Goal: Task Accomplishment & Management: Use online tool/utility

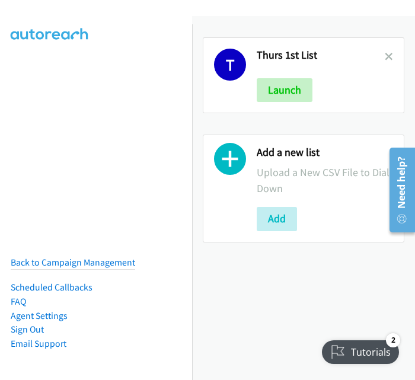
click at [252, 334] on div "T Thurs 1st List Launch Add a new list Upload a New CSV File to Dial Down Add" at bounding box center [303, 198] width 223 height 364
click at [279, 88] on button "Launch" at bounding box center [285, 90] width 56 height 24
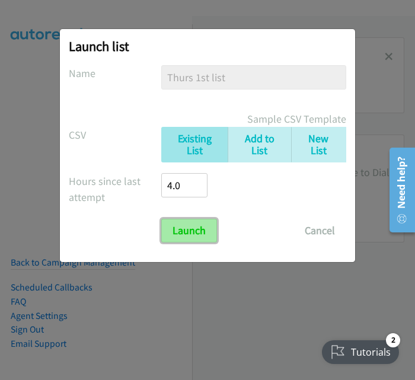
click at [195, 231] on input "Launch" at bounding box center [189, 231] width 56 height 24
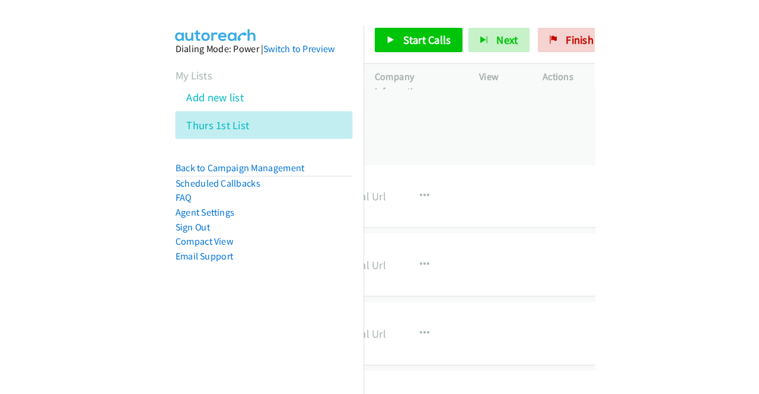
scroll to position [0, 447]
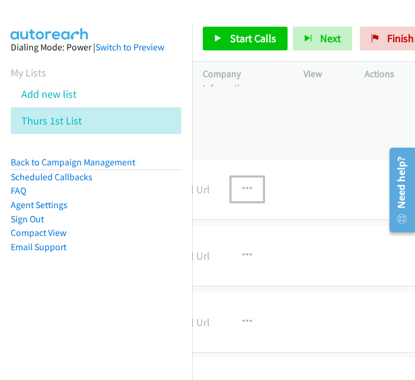
click at [243, 189] on icon "button" at bounding box center [247, 188] width 9 height 9
click at [231, 216] on link "View External Url" at bounding box center [184, 220] width 158 height 24
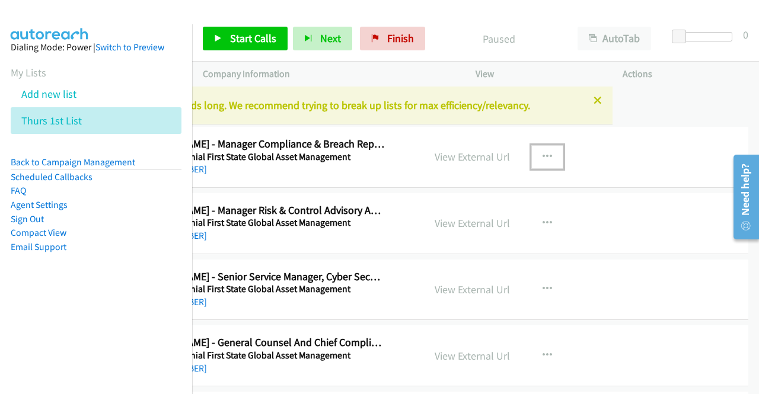
scroll to position [0, 153]
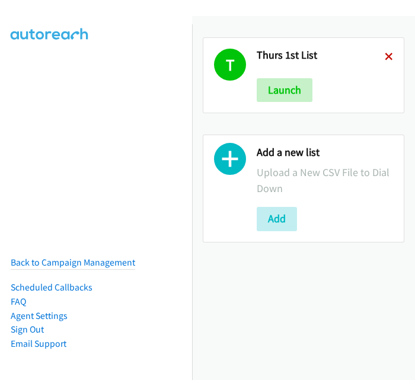
click at [385, 57] on icon at bounding box center [389, 57] width 8 height 8
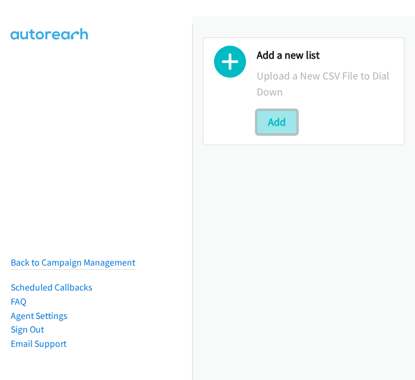
click at [266, 127] on button "Add" at bounding box center [277, 122] width 40 height 24
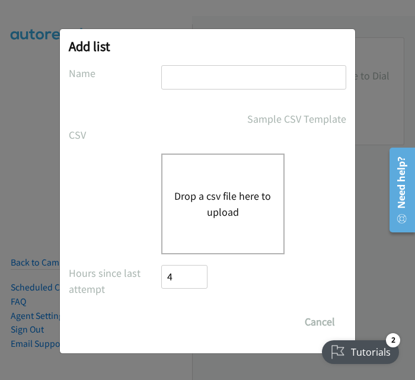
click at [243, 74] on input "text" at bounding box center [253, 77] width 185 height 24
drag, startPoint x: 192, startPoint y: 84, endPoint x: 157, endPoint y: 74, distance: 37.0
click at [157, 74] on div "Name Weds Morning" at bounding box center [208, 82] width 278 height 35
type input "Fri Morning"
click at [162, 104] on form "No phone fields were returned for that Report or List View Please upload a csv …" at bounding box center [208, 199] width 278 height 269
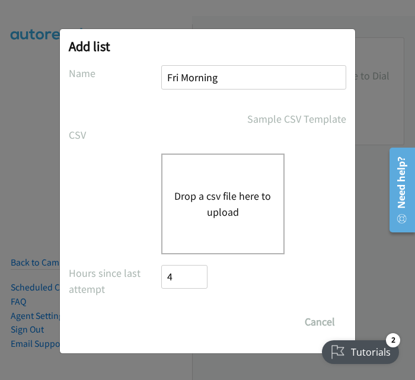
click at [229, 212] on button "Drop a csv file here to upload" at bounding box center [222, 204] width 97 height 32
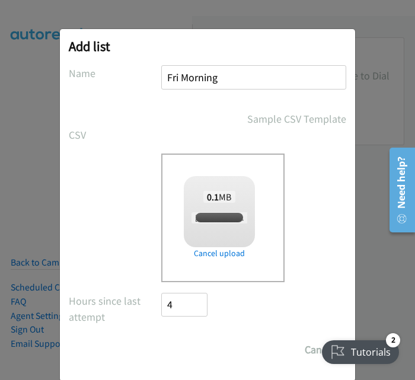
checkbox input "true"
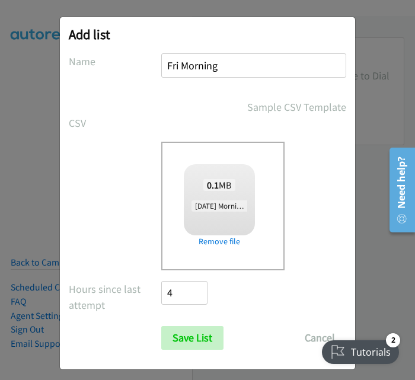
scroll to position [19, 0]
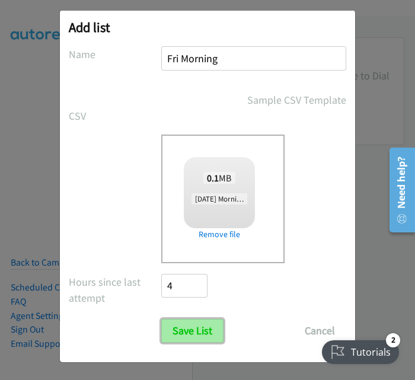
click at [198, 327] on input "Save List" at bounding box center [192, 331] width 62 height 24
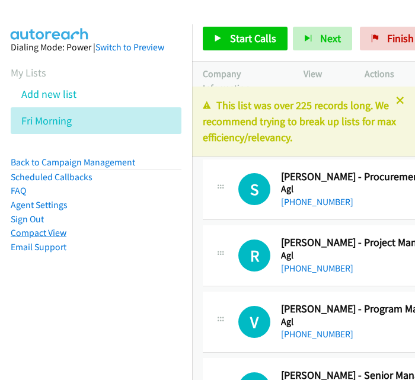
click at [35, 234] on link "Compact View" at bounding box center [39, 232] width 56 height 11
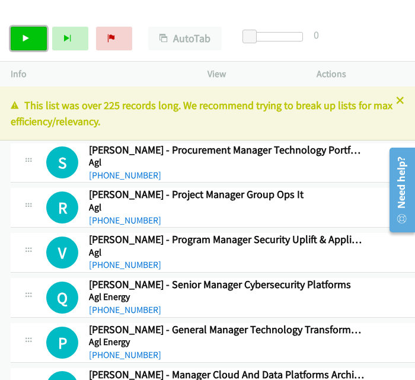
click at [33, 49] on link "Start Calls" at bounding box center [29, 39] width 36 height 24
click at [396, 99] on icon at bounding box center [400, 101] width 8 height 8
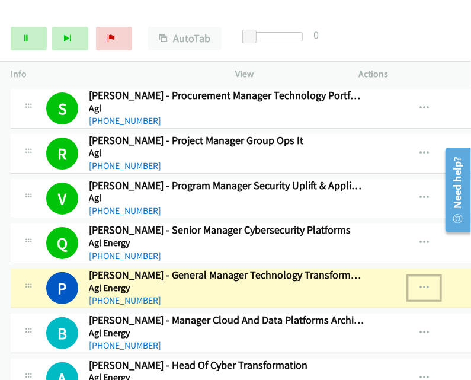
click at [415, 284] on icon "button" at bounding box center [424, 287] width 9 height 9
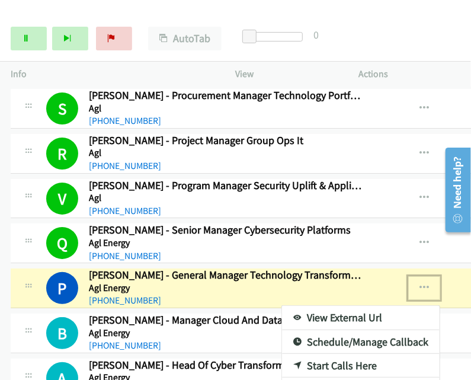
click at [329, 313] on link "View External Url" at bounding box center [361, 318] width 158 height 24
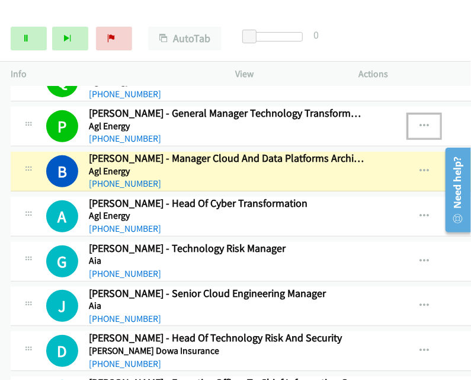
scroll to position [178, 0]
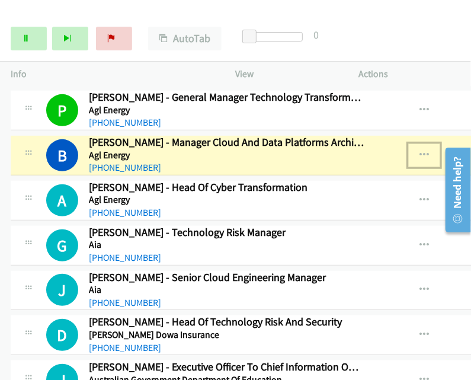
click at [415, 152] on icon "button" at bounding box center [424, 155] width 9 height 9
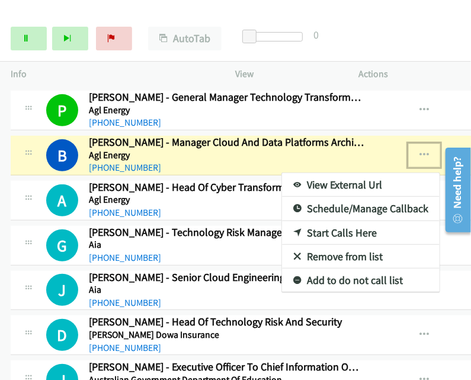
click at [324, 184] on link "View External Url" at bounding box center [361, 185] width 158 height 24
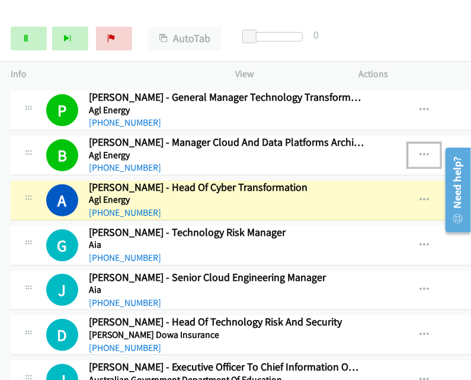
click at [415, 155] on icon "button" at bounding box center [424, 155] width 9 height 9
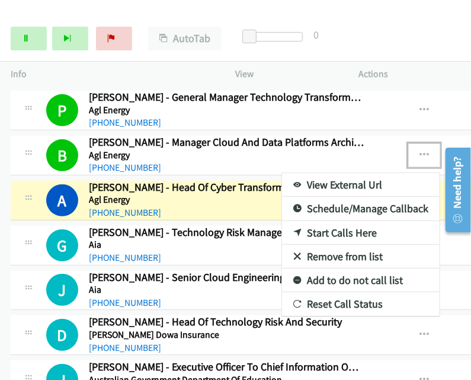
click at [415, 203] on div at bounding box center [235, 190] width 471 height 380
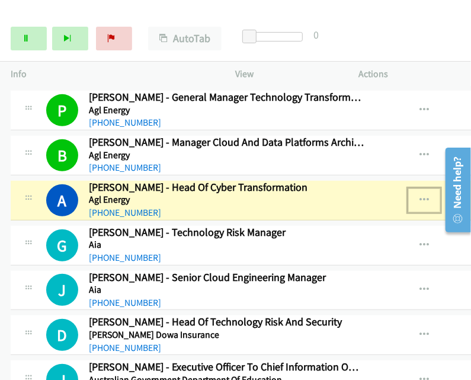
click at [409, 198] on button "button" at bounding box center [425, 201] width 32 height 24
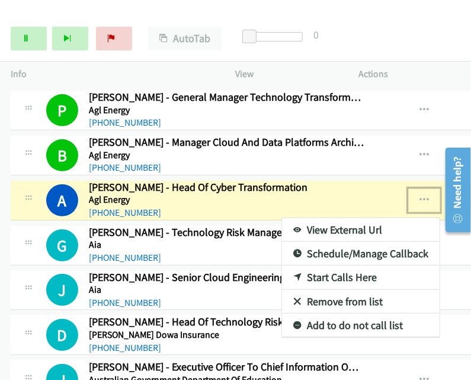
click at [331, 225] on link "View External Url" at bounding box center [361, 230] width 158 height 24
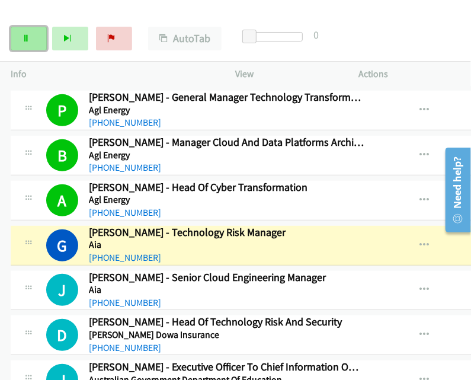
click at [30, 35] on icon at bounding box center [26, 39] width 8 height 8
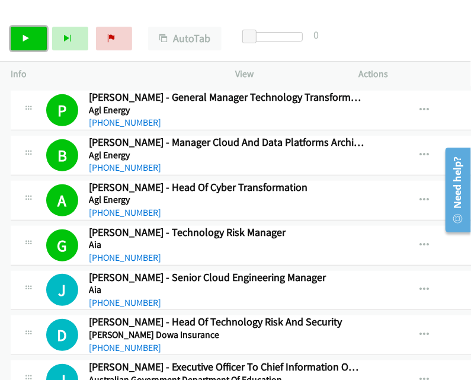
click at [27, 31] on link "Start Calls" at bounding box center [29, 39] width 36 height 24
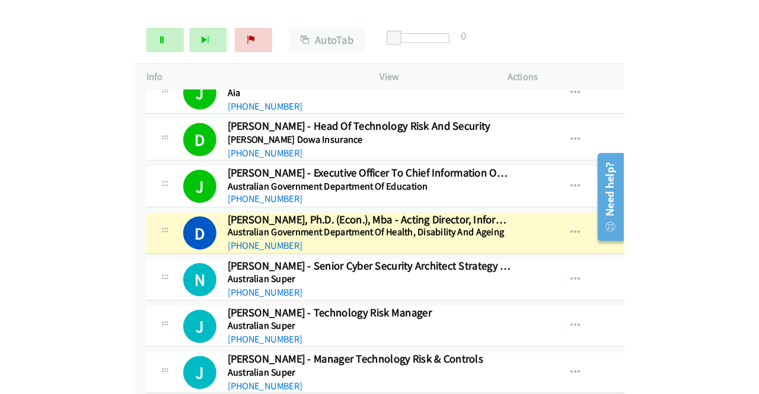
scroll to position [383, 0]
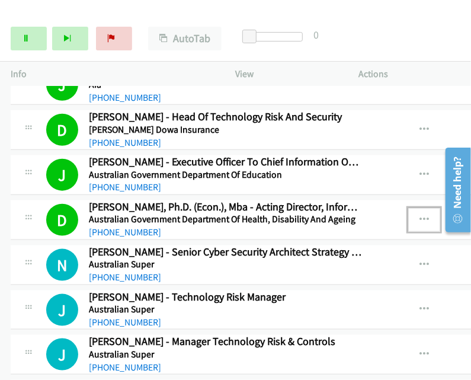
click at [415, 216] on icon "button" at bounding box center [424, 219] width 9 height 9
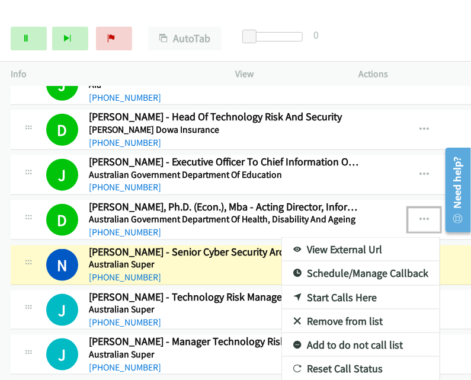
click at [337, 247] on link "View External Url" at bounding box center [361, 250] width 158 height 24
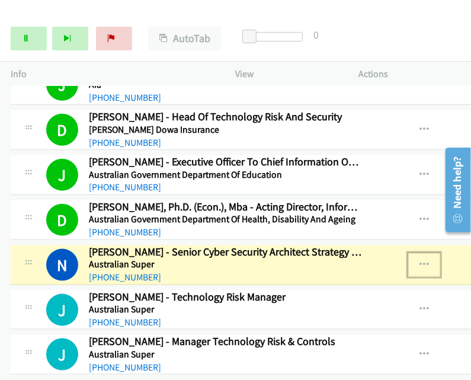
click at [415, 263] on icon "button" at bounding box center [424, 264] width 9 height 9
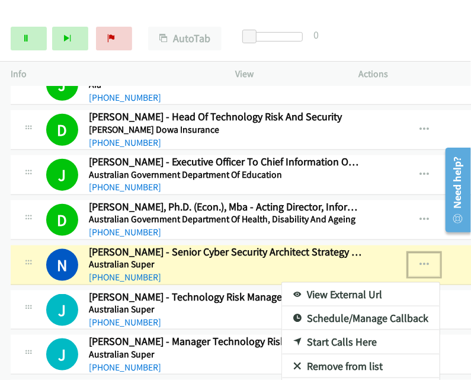
click at [358, 289] on link "View External Url" at bounding box center [361, 295] width 158 height 24
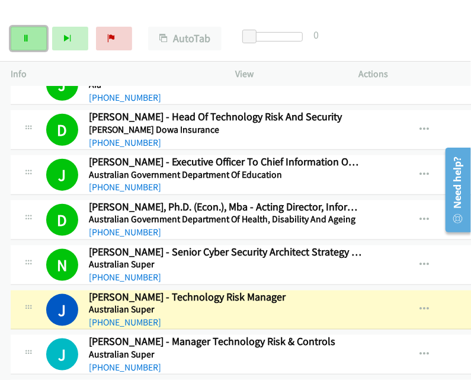
click at [34, 43] on link "Pause" at bounding box center [29, 39] width 36 height 24
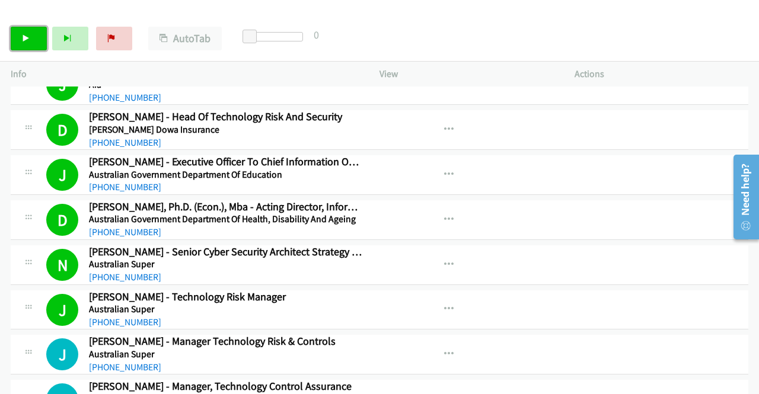
click at [20, 42] on link "Start Calls" at bounding box center [29, 39] width 36 height 24
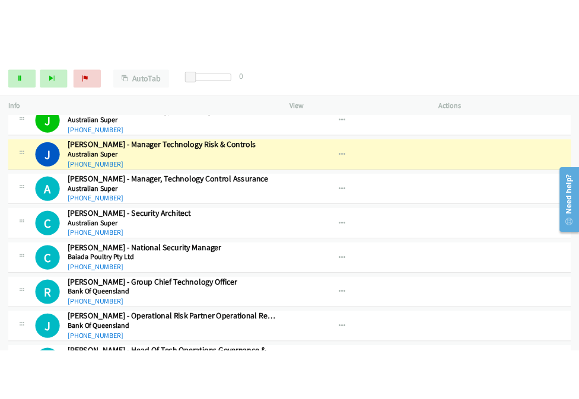
scroll to position [601, 0]
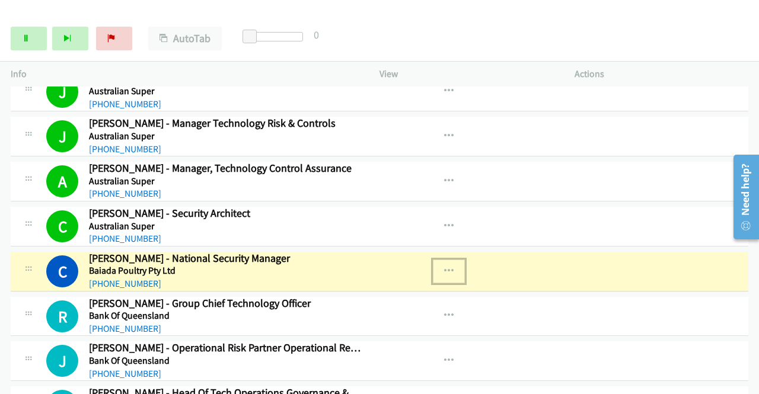
click at [415, 267] on icon "button" at bounding box center [448, 271] width 9 height 9
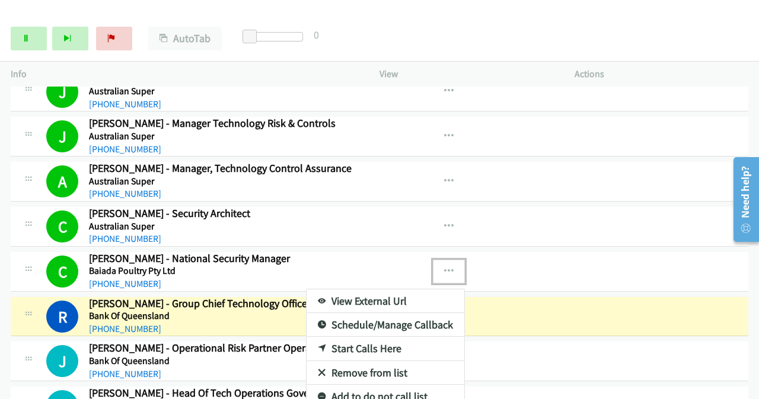
click at [415, 258] on div at bounding box center [379, 199] width 759 height 399
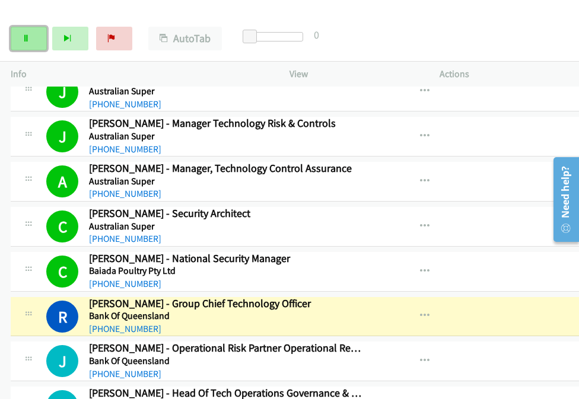
click at [23, 39] on icon at bounding box center [26, 39] width 8 height 8
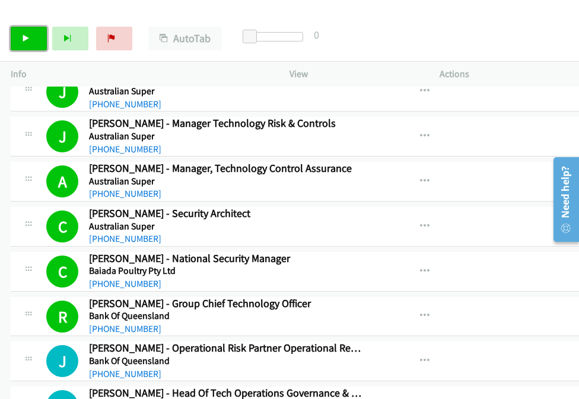
click at [23, 41] on icon at bounding box center [26, 39] width 8 height 8
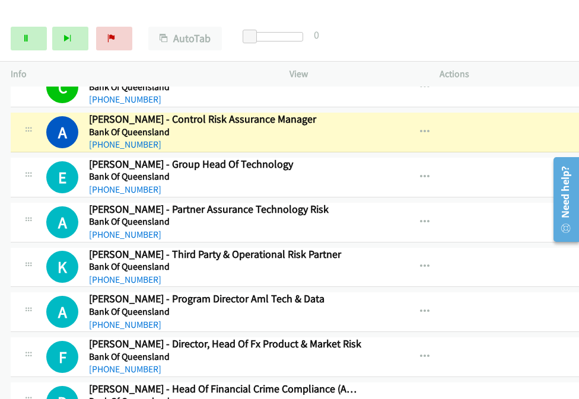
scroll to position [920, 0]
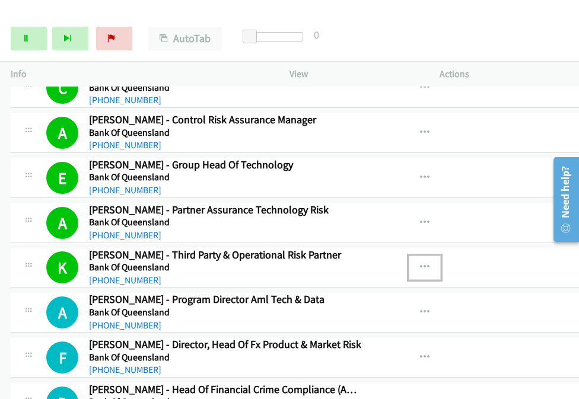
click at [415, 263] on icon "button" at bounding box center [424, 267] width 9 height 9
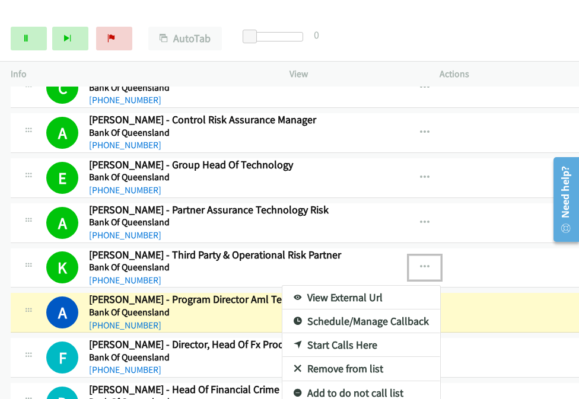
click at [329, 291] on link "View External Url" at bounding box center [361, 298] width 158 height 24
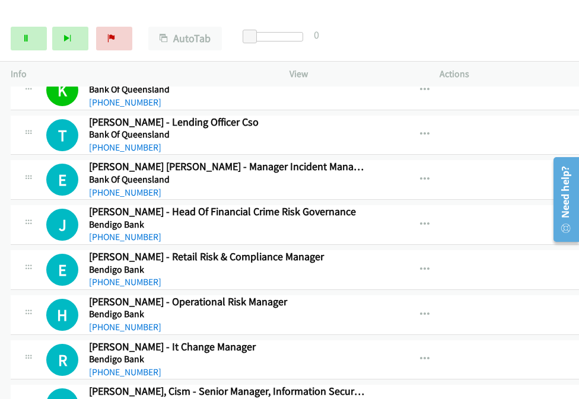
scroll to position [1280, 0]
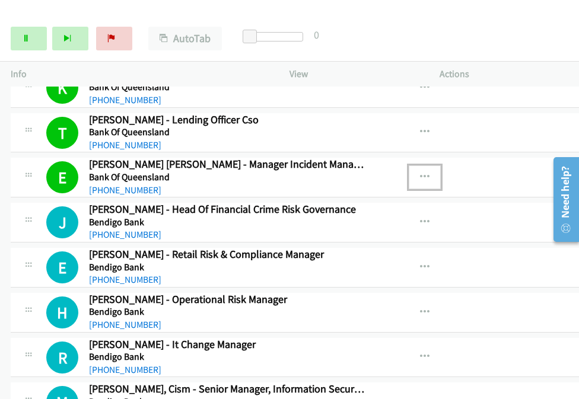
click at [415, 165] on button "button" at bounding box center [425, 177] width 32 height 24
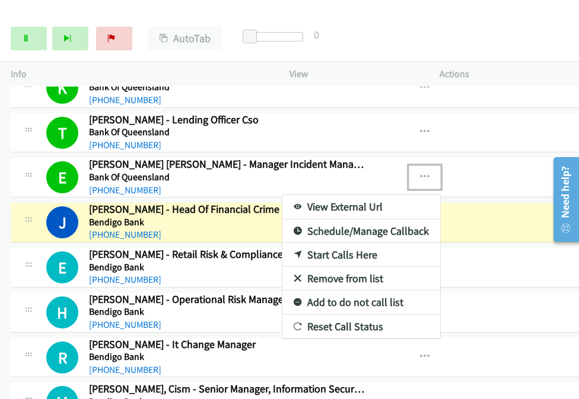
click at [310, 200] on link "View External Url" at bounding box center [361, 207] width 158 height 24
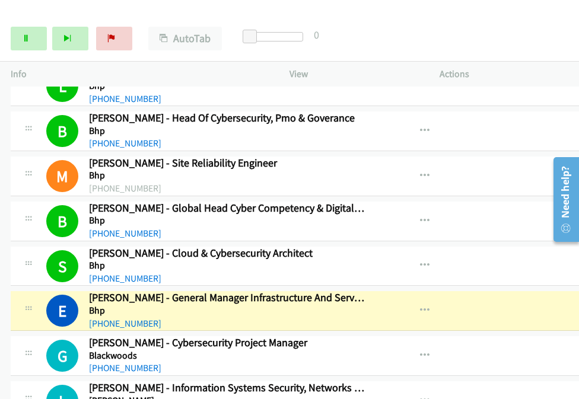
scroll to position [1984, 0]
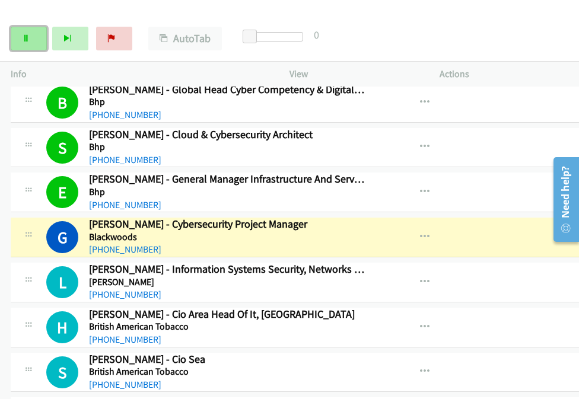
click at [23, 40] on icon at bounding box center [26, 39] width 8 height 8
click at [415, 183] on button "button" at bounding box center [425, 192] width 32 height 24
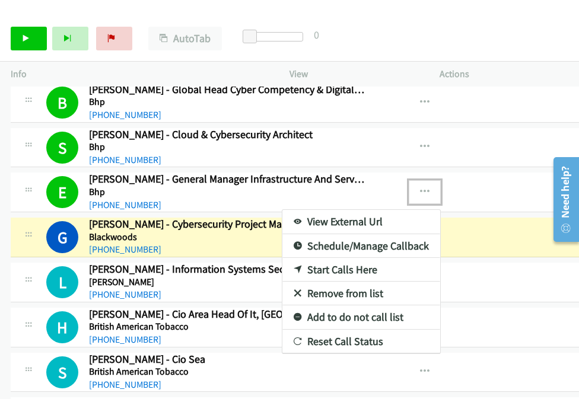
click at [349, 211] on link "View External Url" at bounding box center [361, 222] width 158 height 24
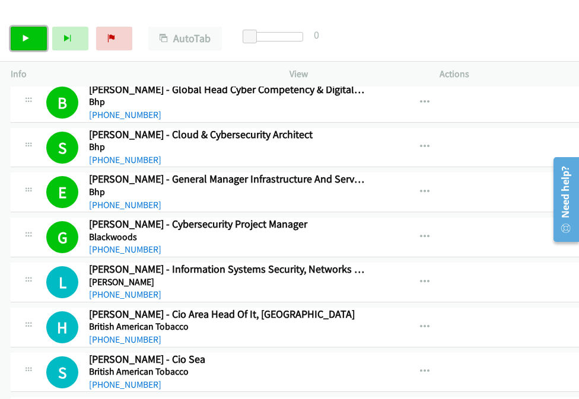
click at [39, 36] on link "Start Calls" at bounding box center [29, 39] width 36 height 24
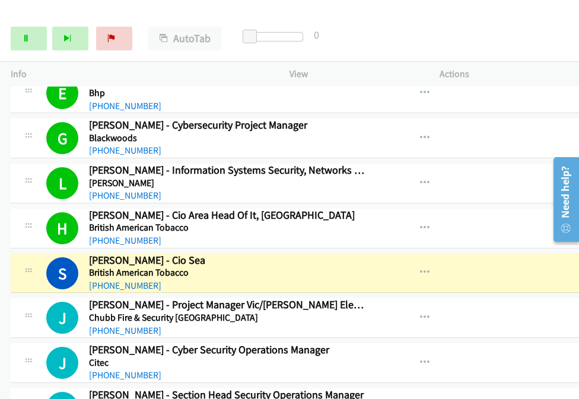
scroll to position [2084, 0]
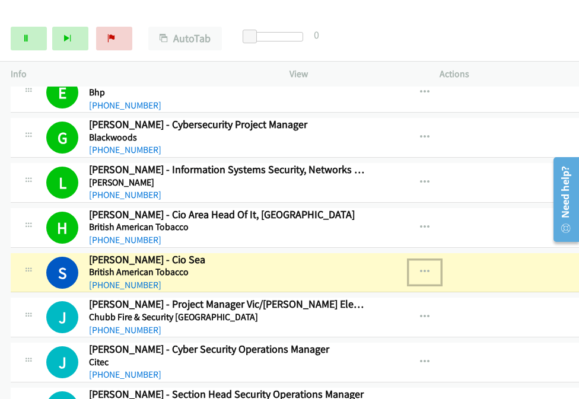
click at [415, 267] on icon "button" at bounding box center [424, 271] width 9 height 9
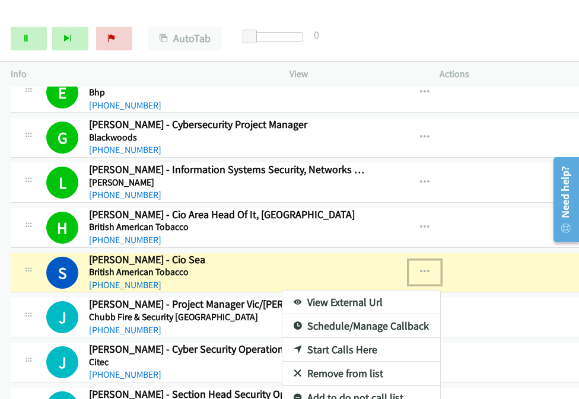
click at [339, 292] on link "View External Url" at bounding box center [361, 303] width 158 height 24
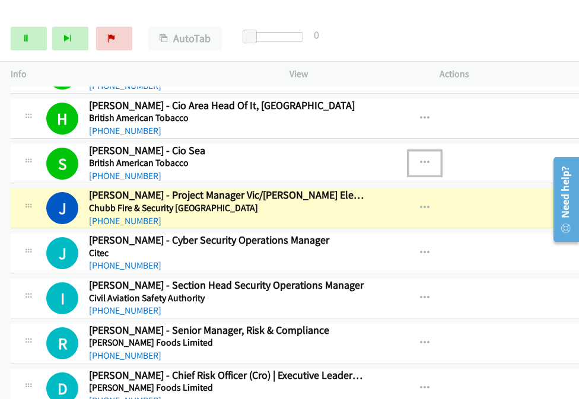
scroll to position [2195, 0]
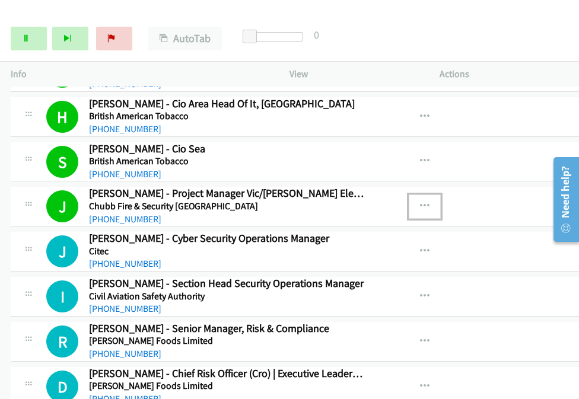
click at [415, 195] on button "button" at bounding box center [425, 207] width 32 height 24
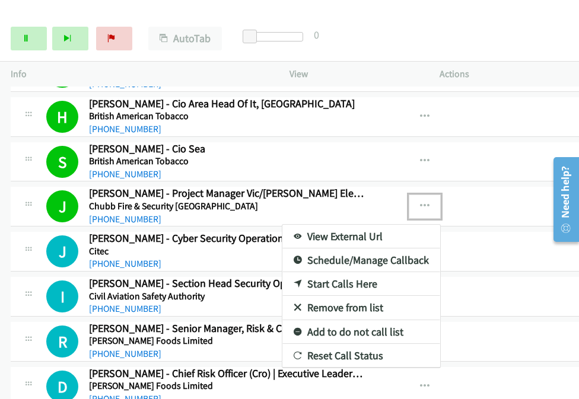
click at [336, 225] on link "View External Url" at bounding box center [361, 237] width 158 height 24
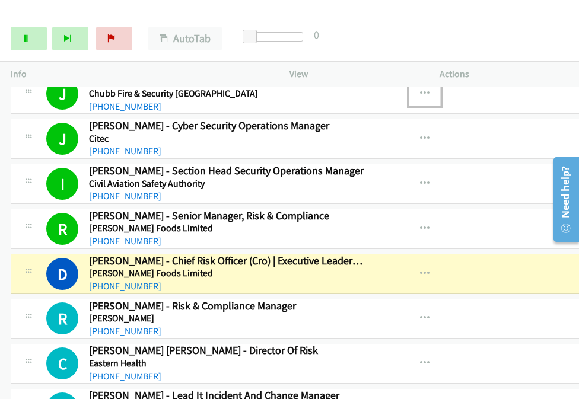
scroll to position [2308, 0]
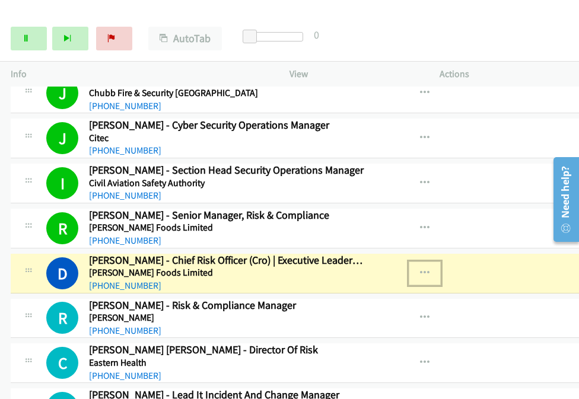
click at [415, 269] on icon "button" at bounding box center [424, 273] width 9 height 9
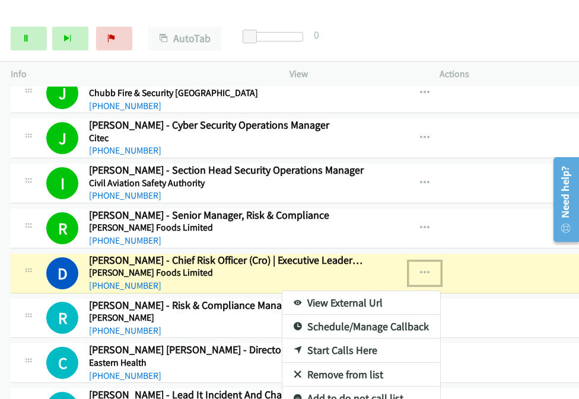
click at [350, 291] on link "View External Url" at bounding box center [361, 303] width 158 height 24
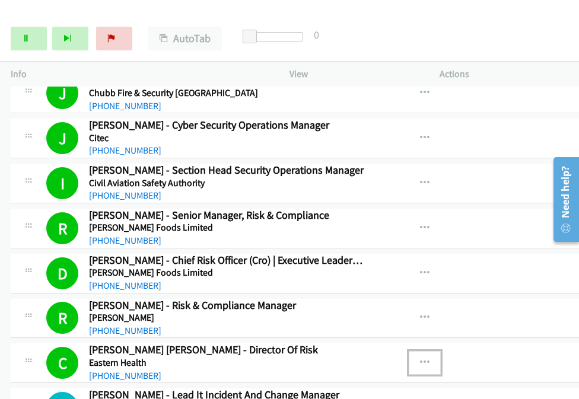
click at [415, 355] on button "button" at bounding box center [425, 363] width 32 height 24
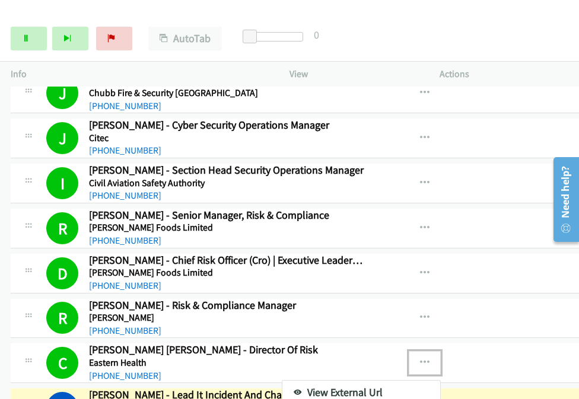
click at [410, 350] on div at bounding box center [289, 199] width 579 height 399
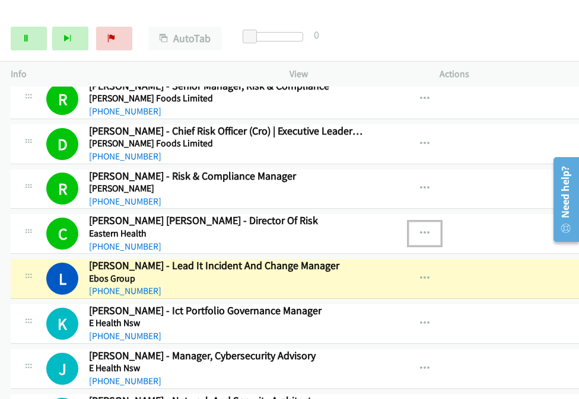
scroll to position [2462, 0]
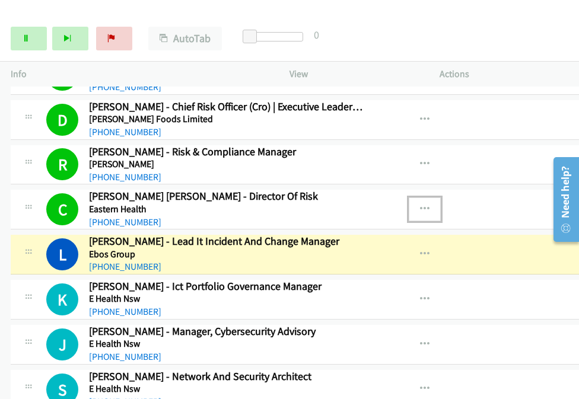
click at [415, 205] on icon "button" at bounding box center [424, 209] width 9 height 9
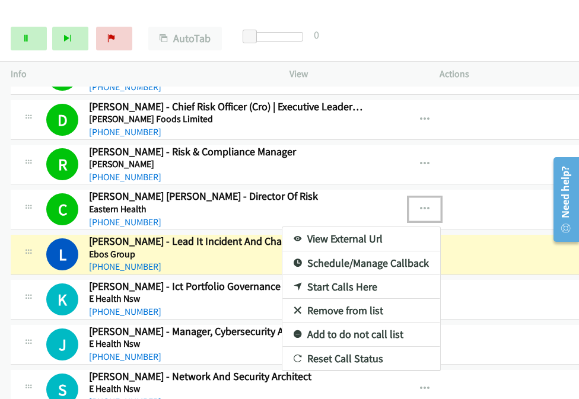
click at [363, 227] on link "View External Url" at bounding box center [361, 239] width 158 height 24
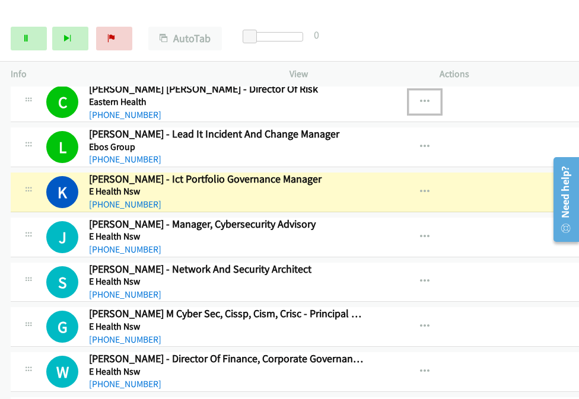
scroll to position [2579, 0]
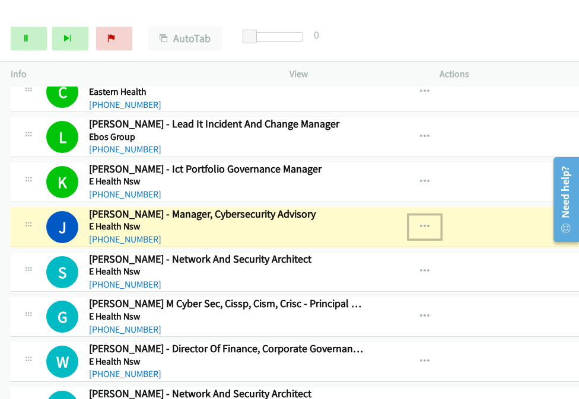
click at [409, 216] on button "button" at bounding box center [425, 227] width 32 height 24
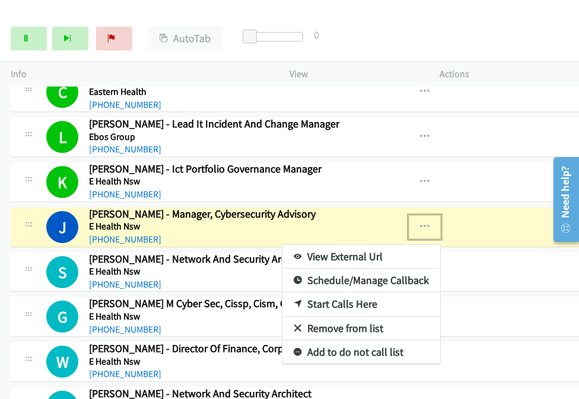
click at [339, 245] on link "View External Url" at bounding box center [361, 257] width 158 height 24
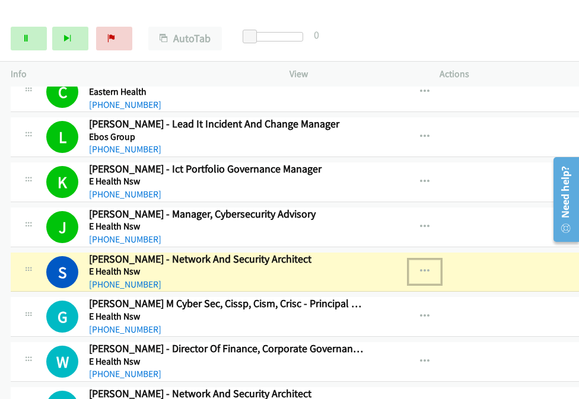
click at [415, 267] on icon "button" at bounding box center [424, 271] width 9 height 9
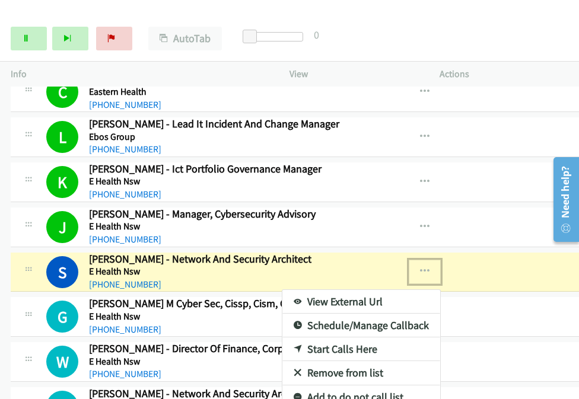
click at [349, 290] on link "View External Url" at bounding box center [361, 302] width 158 height 24
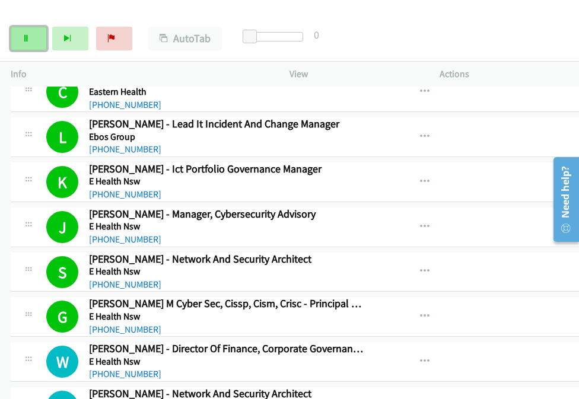
click at [32, 34] on link "Pause" at bounding box center [29, 39] width 36 height 24
click at [39, 37] on link "Start Calls" at bounding box center [29, 39] width 36 height 24
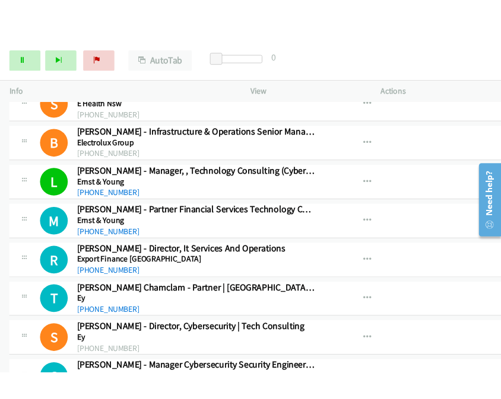
scroll to position [3055, 0]
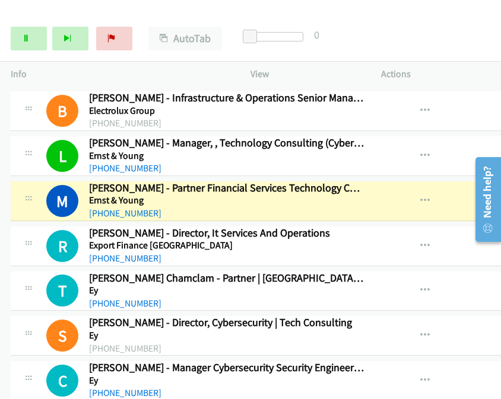
click at [415, 43] on div "Start Calls Pause Next Finish Dialing [PERSON_NAME] - Partner Financial Service…" at bounding box center [250, 39] width 501 height 46
click at [415, 196] on icon "button" at bounding box center [424, 200] width 9 height 9
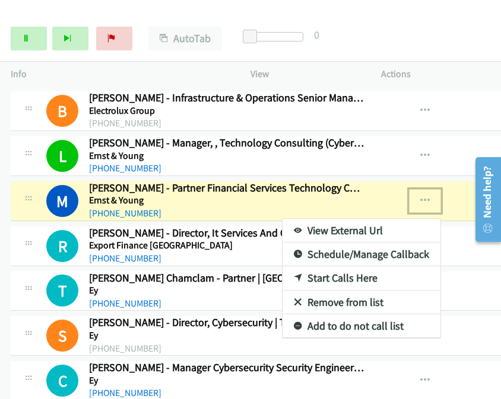
click at [348, 219] on link "View External Url" at bounding box center [361, 231] width 158 height 24
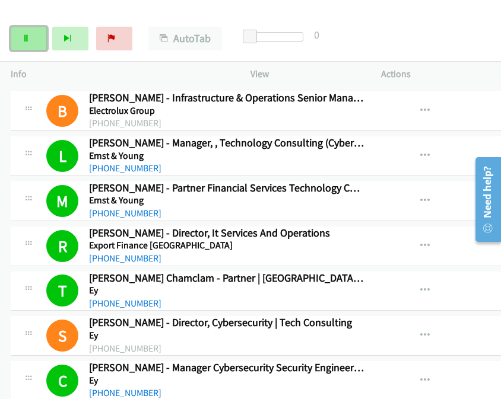
click at [36, 31] on link "Pause" at bounding box center [29, 39] width 36 height 24
click at [408, 47] on div "Start Calls Pause Next Finish Call Completed AutoTab AutoTab 0" at bounding box center [250, 39] width 501 height 46
click at [43, 46] on link "Start Calls" at bounding box center [29, 39] width 36 height 24
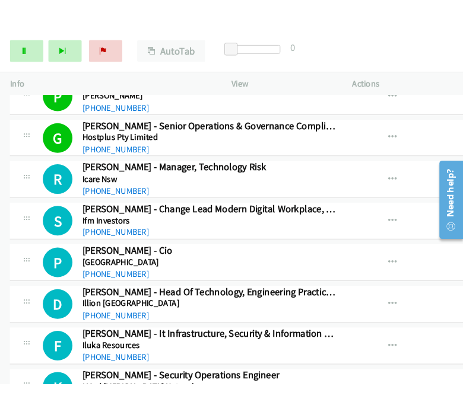
scroll to position [3666, 0]
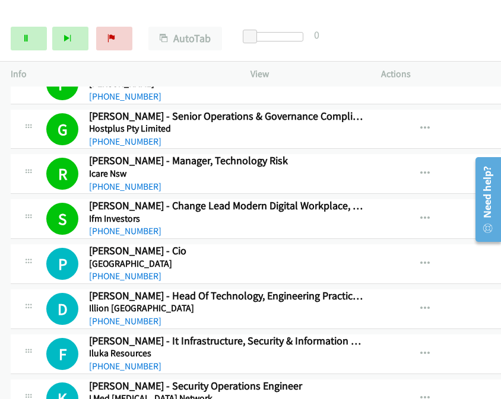
click at [415, 35] on div "Start Calls Pause Next Finish Call Completed AutoTab AutoTab 0" at bounding box center [250, 39] width 501 height 46
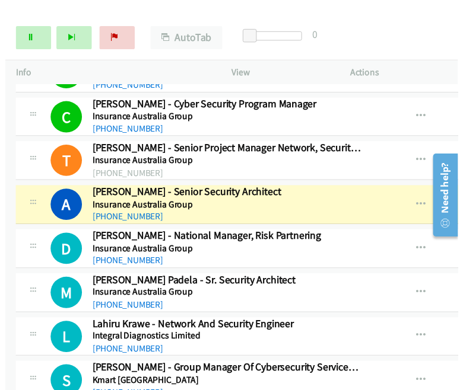
scroll to position [4171, 0]
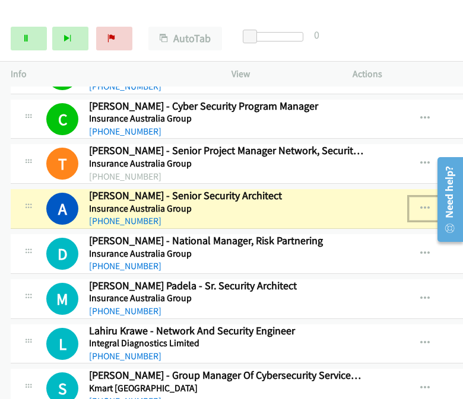
click at [409, 197] on button "button" at bounding box center [425, 209] width 32 height 24
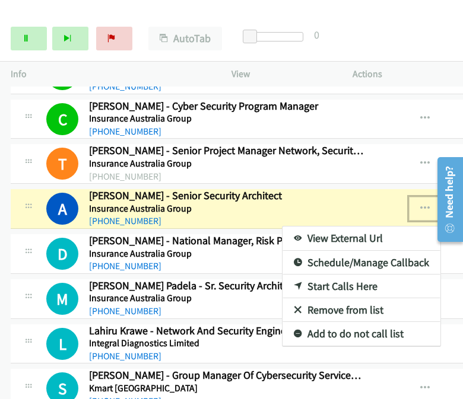
click at [329, 227] on link "View External Url" at bounding box center [361, 239] width 158 height 24
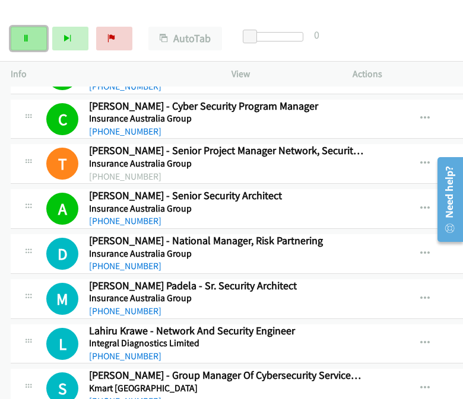
click at [24, 36] on icon at bounding box center [26, 39] width 8 height 8
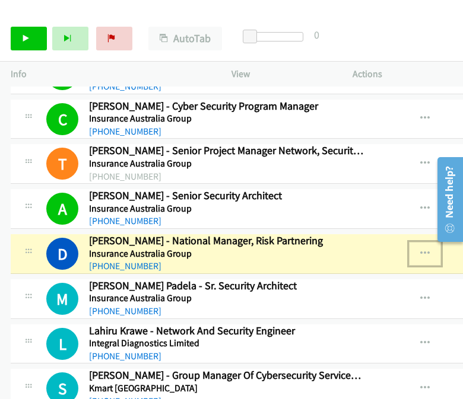
click at [415, 249] on icon "button" at bounding box center [424, 253] width 9 height 9
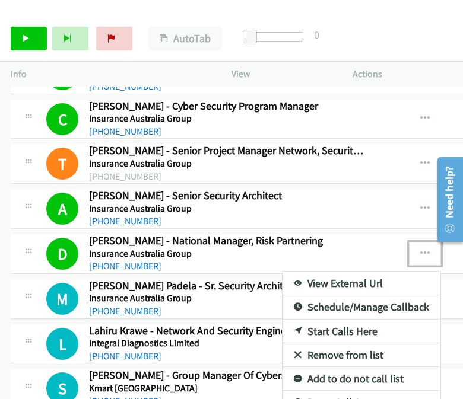
click at [406, 229] on div at bounding box center [231, 199] width 463 height 399
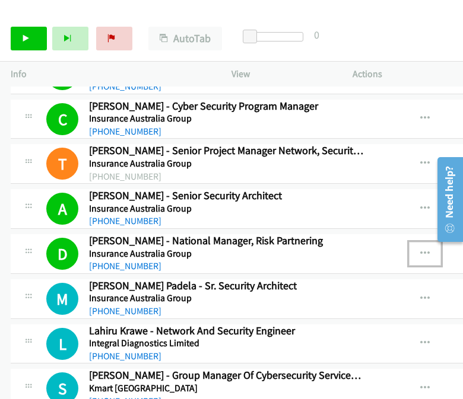
click at [409, 242] on button "button" at bounding box center [425, 254] width 32 height 24
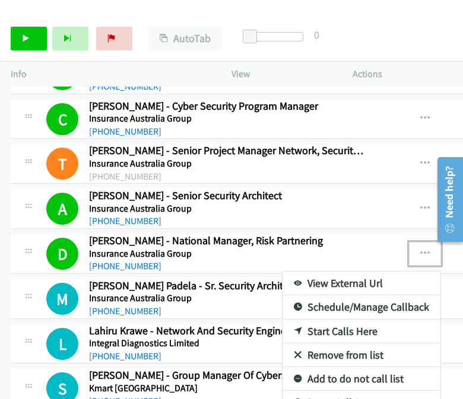
click at [324, 272] on link "View External Url" at bounding box center [361, 284] width 158 height 24
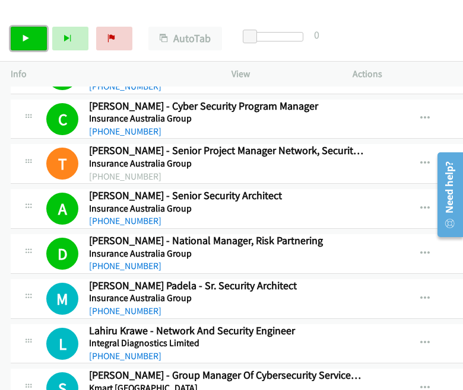
click at [36, 44] on link "Start Calls" at bounding box center [29, 39] width 36 height 24
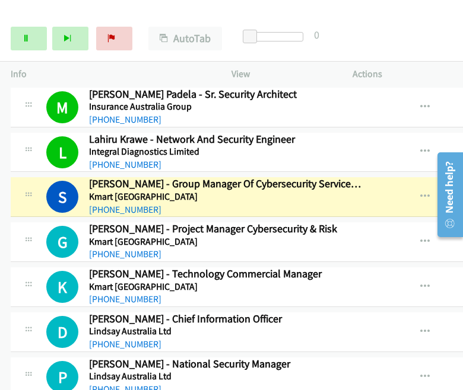
scroll to position [4363, 0]
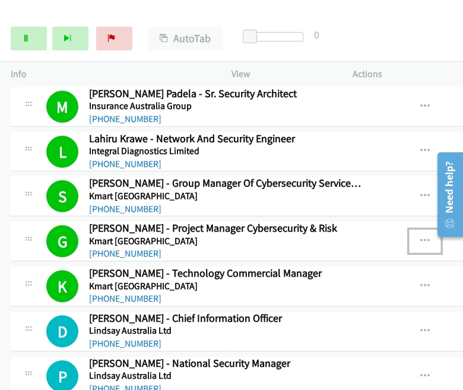
click at [415, 237] on icon "button" at bounding box center [424, 241] width 9 height 9
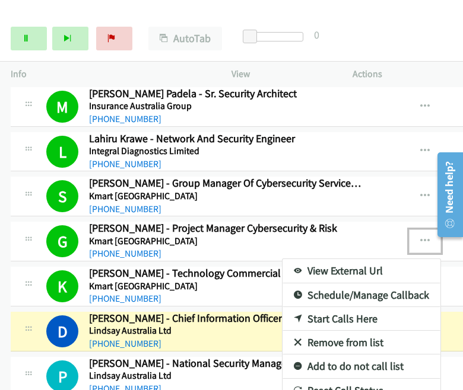
click at [312, 259] on link "View External Url" at bounding box center [361, 271] width 158 height 24
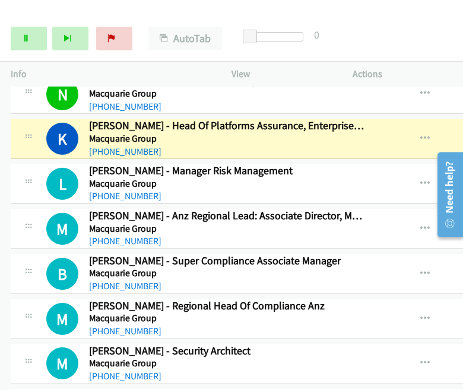
scroll to position [5137, 0]
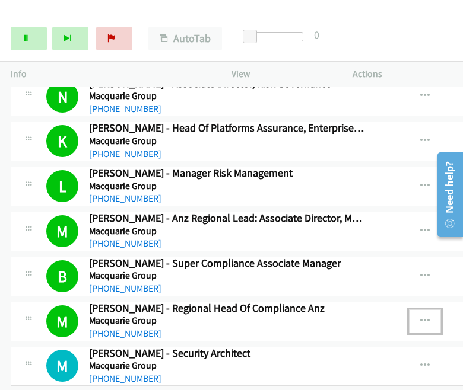
click at [415, 310] on button "button" at bounding box center [425, 322] width 32 height 24
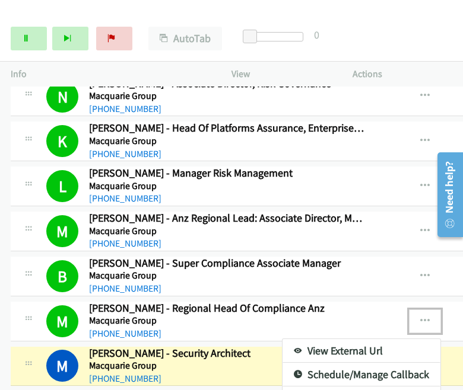
click at [328, 339] on link "View External Url" at bounding box center [361, 351] width 158 height 24
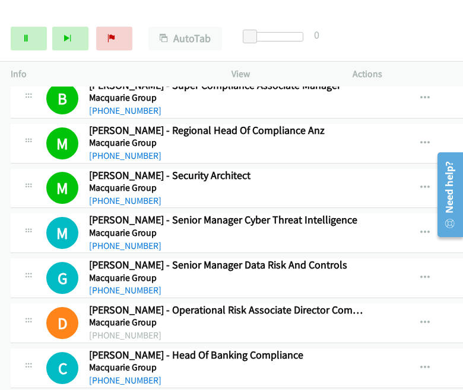
scroll to position [5256, 0]
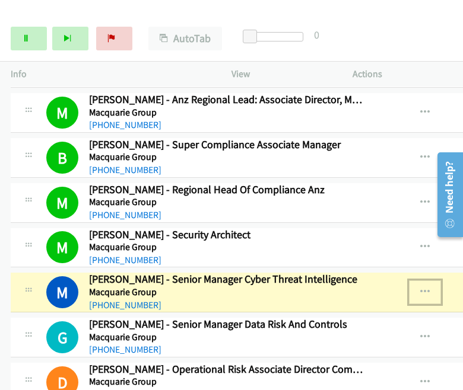
click at [415, 288] on icon "button" at bounding box center [424, 292] width 9 height 9
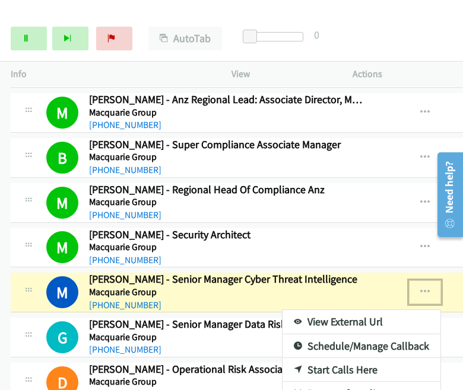
click at [333, 310] on link "View External Url" at bounding box center [361, 322] width 158 height 24
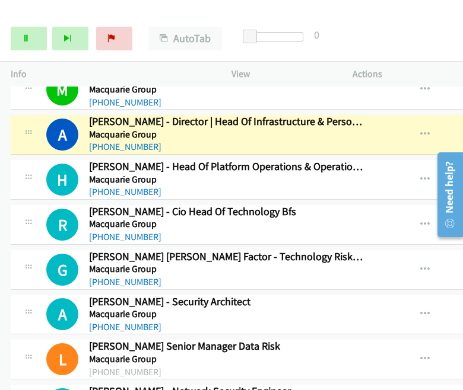
scroll to position [5849, 0]
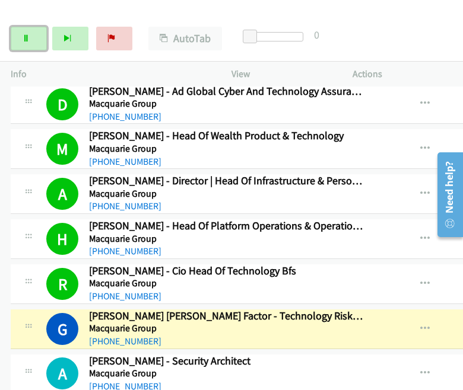
click at [34, 44] on link "Pause" at bounding box center [29, 39] width 36 height 24
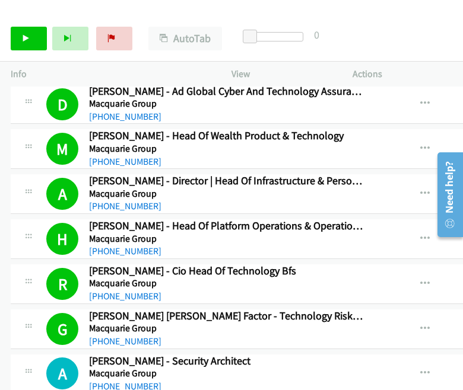
click at [415, 53] on div "Start Calls Pause Next Finish Call Completed AutoTab AutoTab 0" at bounding box center [231, 39] width 463 height 46
click at [29, 37] on icon at bounding box center [26, 39] width 8 height 8
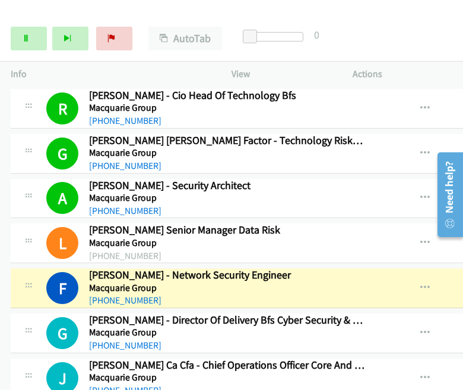
scroll to position [6026, 0]
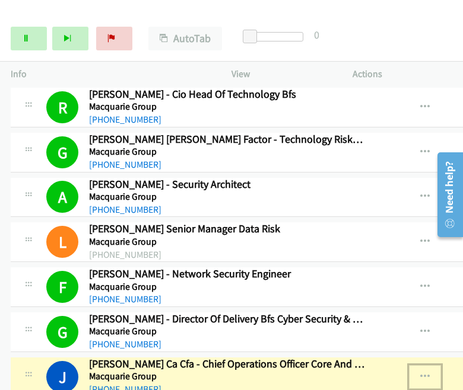
click at [415, 372] on icon "button" at bounding box center [424, 376] width 9 height 9
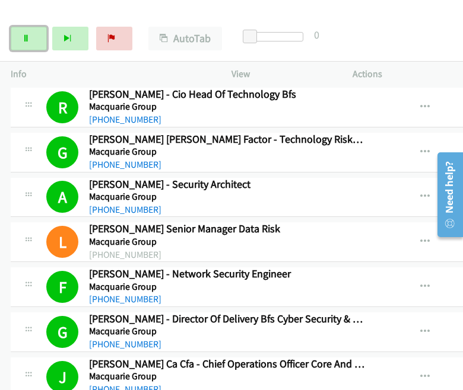
click at [26, 37] on icon at bounding box center [26, 39] width 8 height 8
click at [30, 30] on link "Start Calls" at bounding box center [29, 39] width 36 height 24
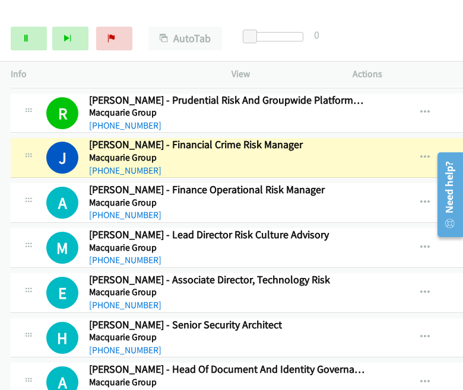
scroll to position [6335, 0]
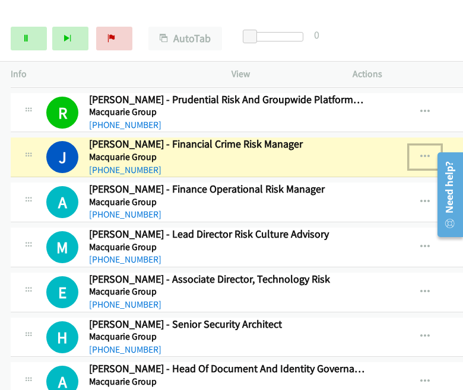
click at [415, 152] on icon "button" at bounding box center [424, 156] width 9 height 9
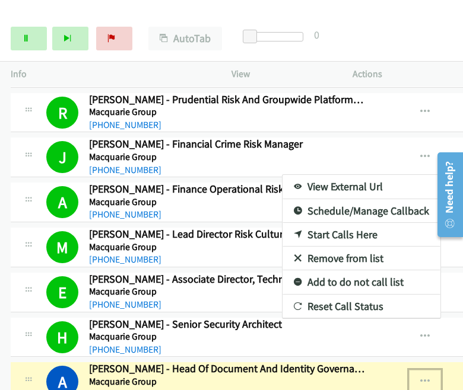
click at [415, 377] on icon "button" at bounding box center [424, 381] width 9 height 9
click at [410, 343] on div at bounding box center [231, 195] width 463 height 390
click at [415, 377] on icon "button" at bounding box center [424, 381] width 9 height 9
click at [414, 139] on div at bounding box center [231, 195] width 463 height 390
click at [405, 125] on div at bounding box center [231, 195] width 463 height 390
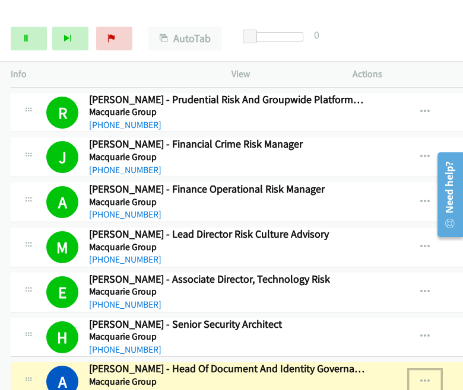
click at [415, 377] on icon "button" at bounding box center [424, 381] width 9 height 9
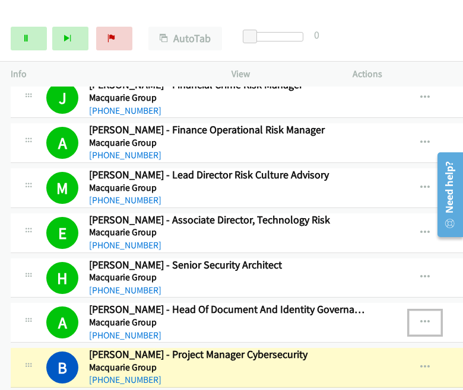
scroll to position [6513, 0]
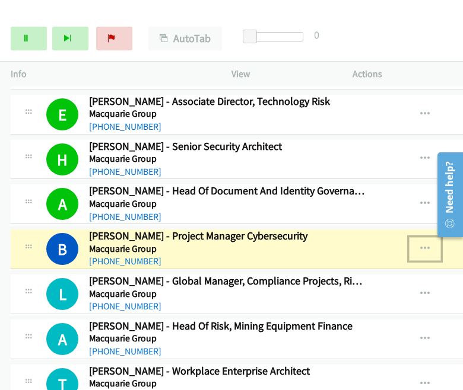
click at [415, 244] on icon "button" at bounding box center [424, 248] width 9 height 9
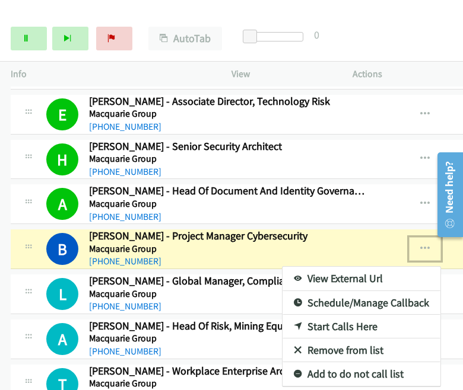
click at [325, 267] on link "View External Url" at bounding box center [361, 279] width 158 height 24
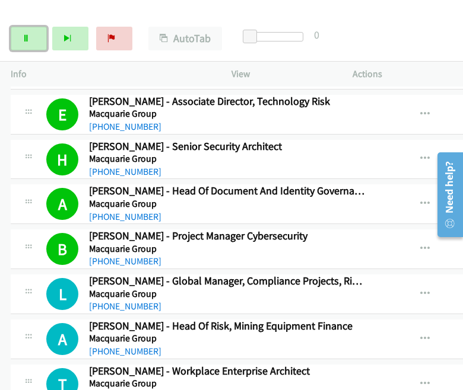
click at [28, 44] on link "Pause" at bounding box center [29, 39] width 36 height 24
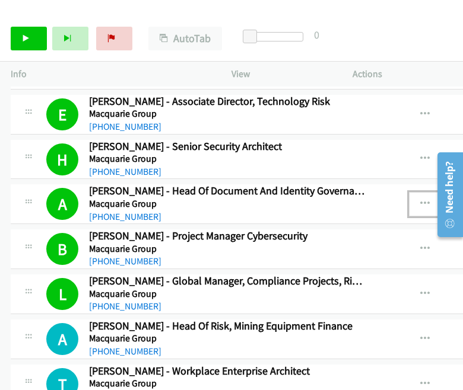
click at [409, 192] on button "button" at bounding box center [425, 204] width 32 height 24
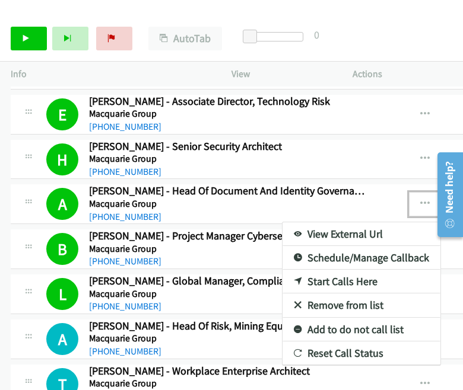
click at [340, 222] on link "View External Url" at bounding box center [361, 234] width 158 height 24
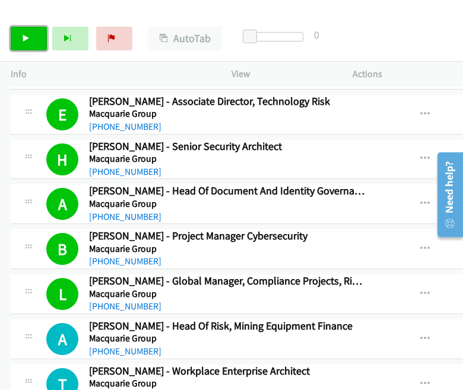
click at [30, 32] on link "Start Calls" at bounding box center [29, 39] width 36 height 24
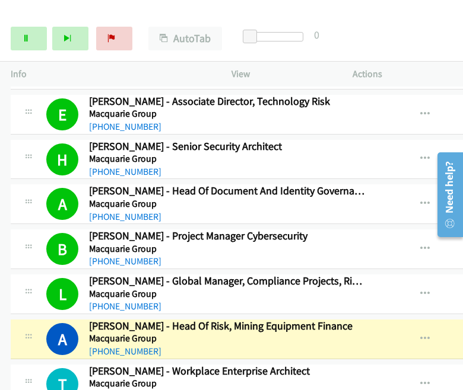
click at [394, 19] on div "Start Calls Pause Next Finish Dialing [PERSON_NAME] - Head Of Risk, Mining Equi…" at bounding box center [231, 39] width 463 height 46
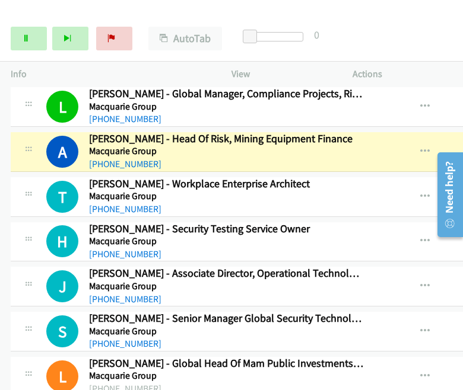
scroll to position [6702, 0]
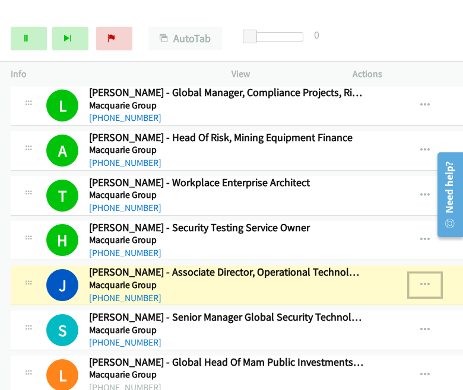
click at [415, 280] on icon "button" at bounding box center [424, 284] width 9 height 9
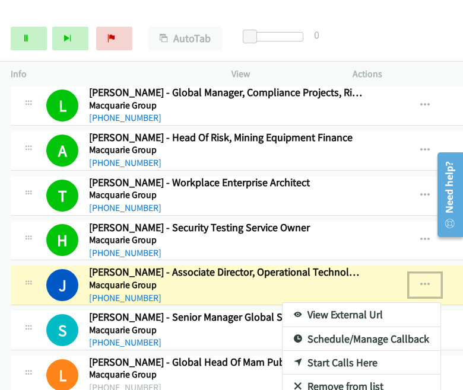
click at [375, 303] on link "View External Url" at bounding box center [361, 315] width 158 height 24
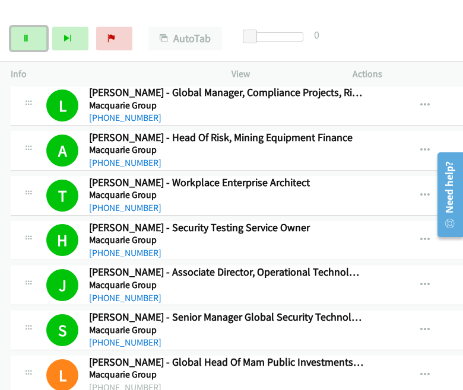
click at [38, 35] on link "Pause" at bounding box center [29, 39] width 36 height 24
click at [23, 47] on link "Start Calls" at bounding box center [29, 39] width 36 height 24
click at [22, 39] on icon at bounding box center [26, 39] width 8 height 8
click at [26, 38] on icon at bounding box center [26, 39] width 8 height 8
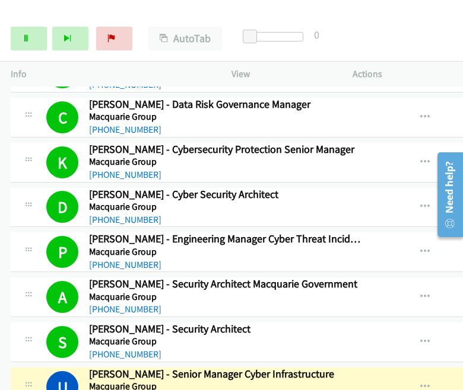
scroll to position [7712, 0]
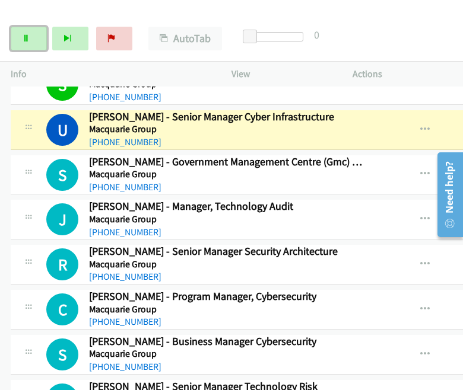
click at [21, 41] on link "Pause" at bounding box center [29, 39] width 36 height 24
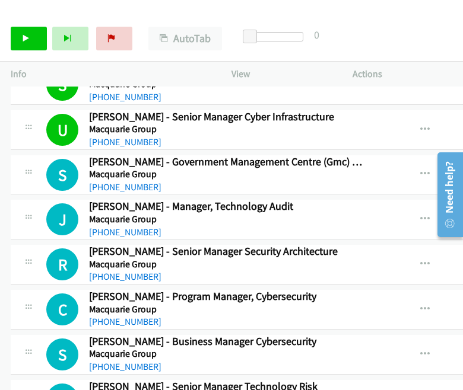
click at [415, 36] on div "Start Calls Pause Next Finish Call Completed AutoTab AutoTab 0" at bounding box center [231, 39] width 463 height 46
click at [31, 40] on link "Start Calls" at bounding box center [29, 39] width 36 height 24
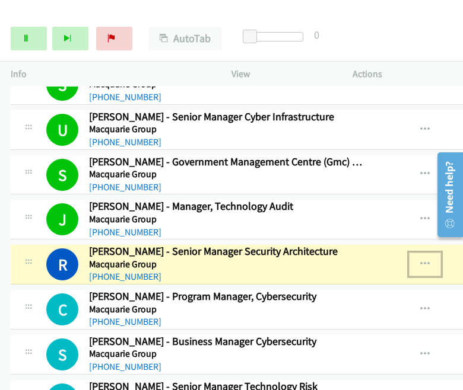
click at [415, 260] on icon "button" at bounding box center [424, 264] width 9 height 9
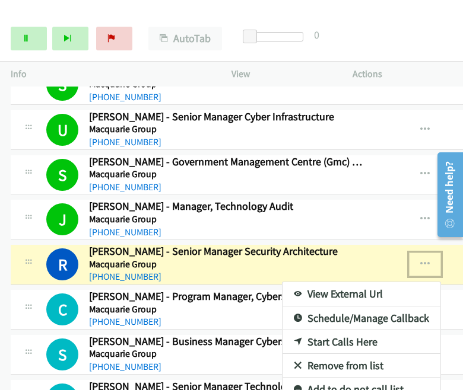
click at [360, 282] on link "View External Url" at bounding box center [361, 294] width 158 height 24
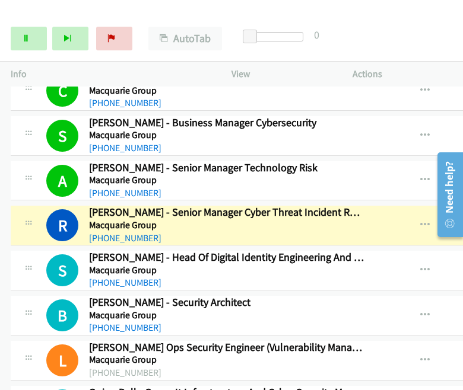
scroll to position [7949, 0]
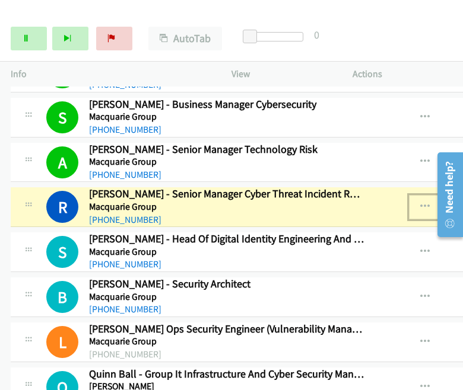
click at [415, 202] on icon "button" at bounding box center [424, 206] width 9 height 9
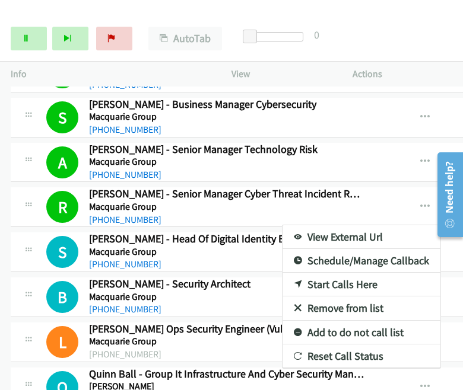
click at [34, 43] on div at bounding box center [231, 195] width 463 height 390
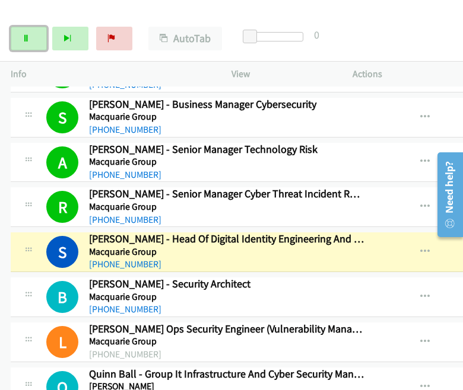
click at [36, 39] on link "Pause" at bounding box center [29, 39] width 36 height 24
click at [415, 195] on button "button" at bounding box center [425, 207] width 32 height 24
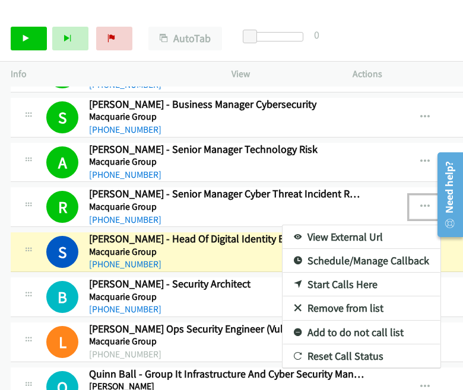
click at [362, 225] on link "View External Url" at bounding box center [361, 237] width 158 height 24
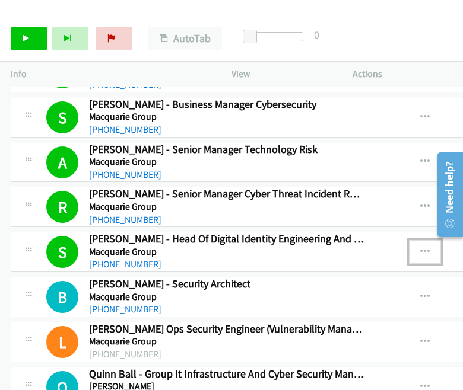
click at [415, 247] on icon "button" at bounding box center [424, 251] width 9 height 9
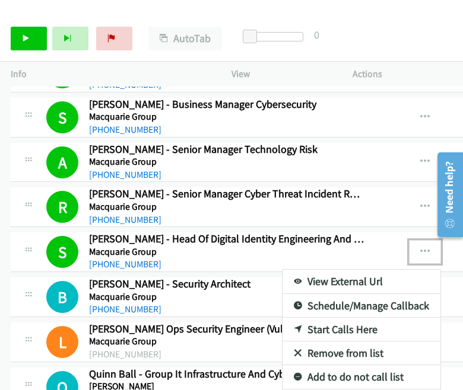
click at [366, 270] on link "View External Url" at bounding box center [361, 282] width 158 height 24
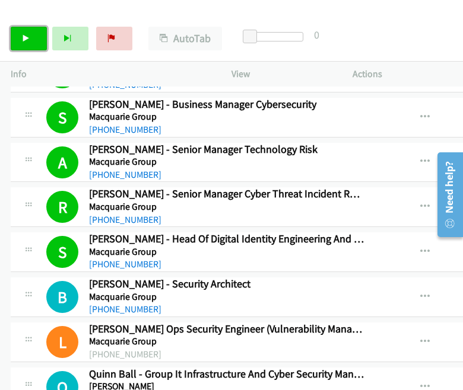
click at [34, 37] on link "Start Calls" at bounding box center [29, 39] width 36 height 24
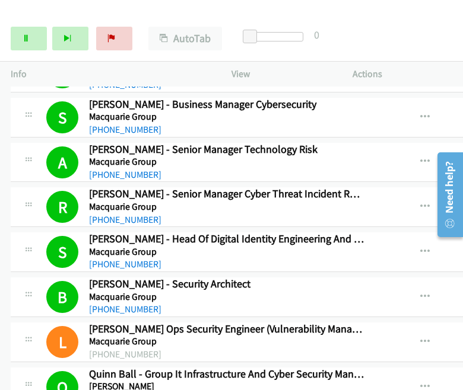
click at [412, 20] on div "Start Calls Pause Next Finish Call Completed AutoTab AutoTab 0" at bounding box center [231, 39] width 463 height 46
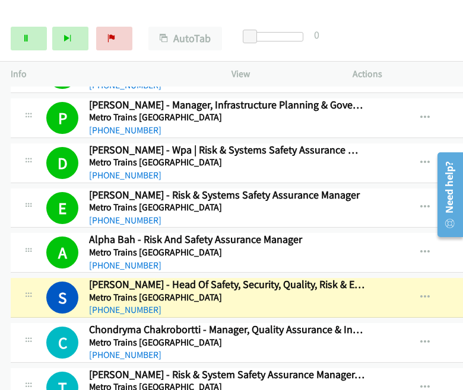
scroll to position [8397, 0]
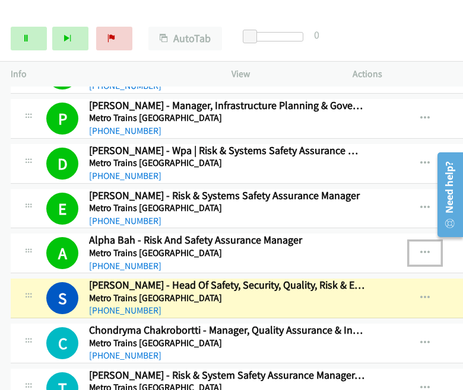
click at [415, 241] on button "button" at bounding box center [425, 253] width 32 height 24
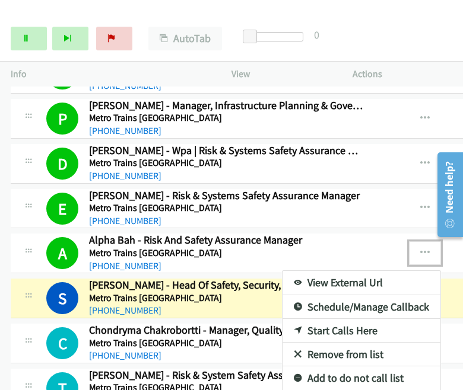
click at [342, 271] on link "View External Url" at bounding box center [361, 283] width 158 height 24
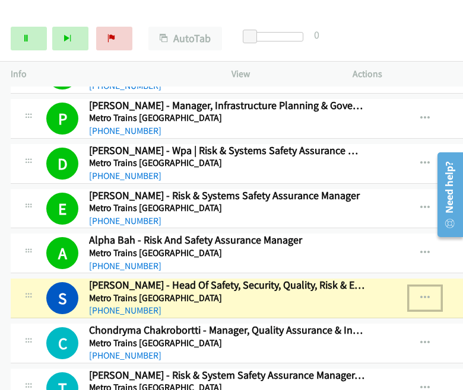
click at [415, 294] on icon "button" at bounding box center [424, 298] width 9 height 9
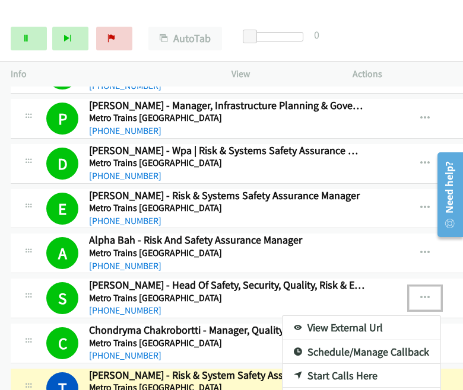
click at [380, 27] on div at bounding box center [231, 195] width 463 height 390
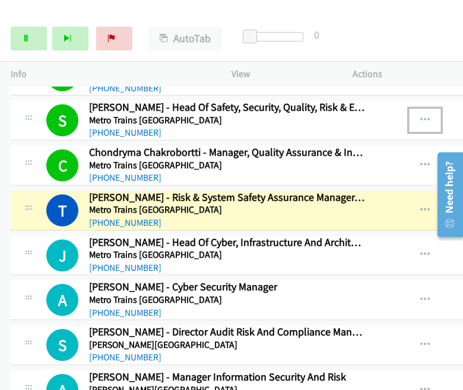
scroll to position [8456, 0]
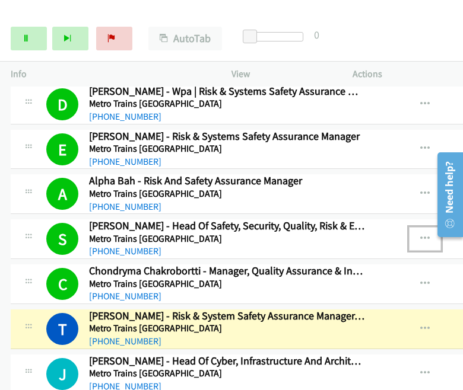
click at [415, 234] on icon "button" at bounding box center [424, 238] width 9 height 9
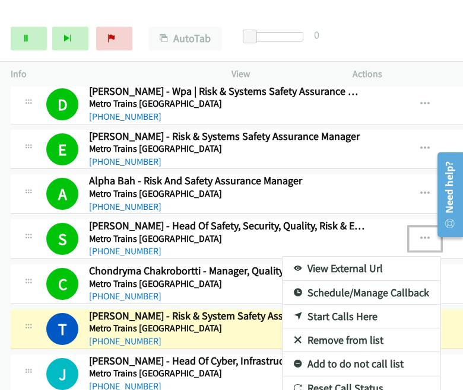
click at [350, 257] on link "View External Url" at bounding box center [361, 269] width 158 height 24
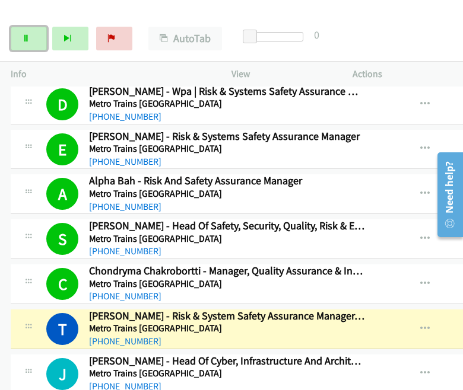
drag, startPoint x: 27, startPoint y: 47, endPoint x: 30, endPoint y: 41, distance: 6.9
click at [27, 47] on link "Pause" at bounding box center [29, 39] width 36 height 24
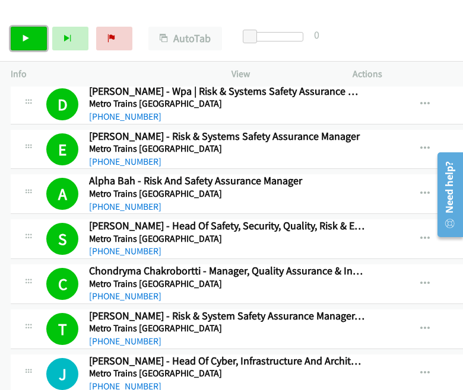
click at [27, 39] on icon at bounding box center [26, 39] width 8 height 8
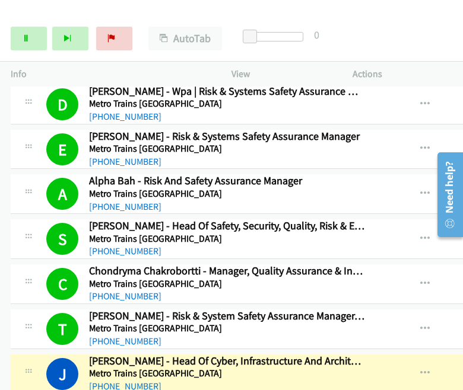
click at [415, 27] on div "Start Calls Pause Next Finish [PERSON_NAME] - Head Of Cyber, Infrastructure And…" at bounding box center [231, 39] width 463 height 46
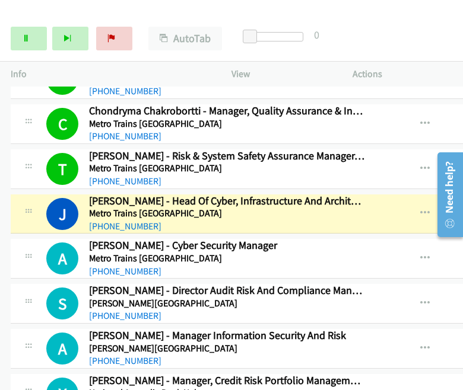
scroll to position [8634, 0]
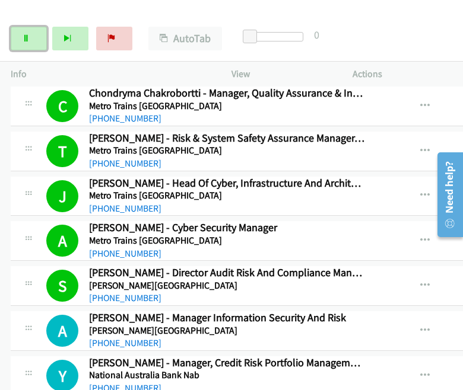
click at [28, 42] on icon at bounding box center [26, 39] width 8 height 8
click at [37, 49] on link "Start Calls" at bounding box center [29, 39] width 36 height 24
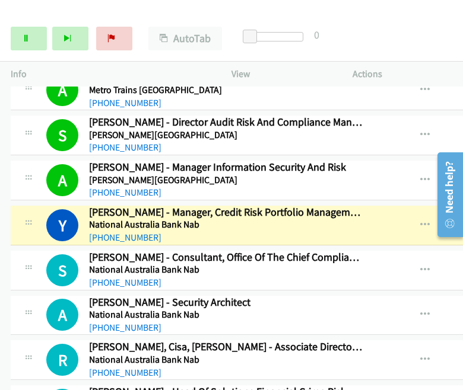
scroll to position [8812, 0]
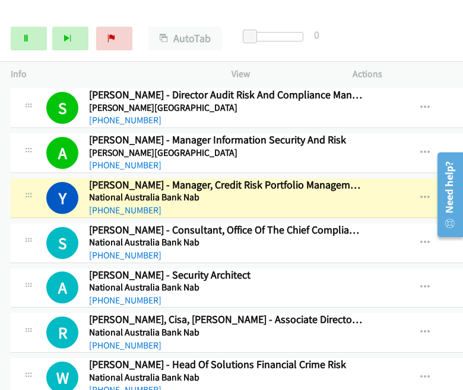
click at [141, 78] on p "Info" at bounding box center [110, 74] width 199 height 14
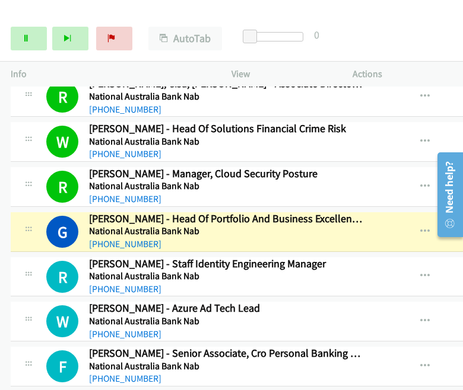
scroll to position [9049, 0]
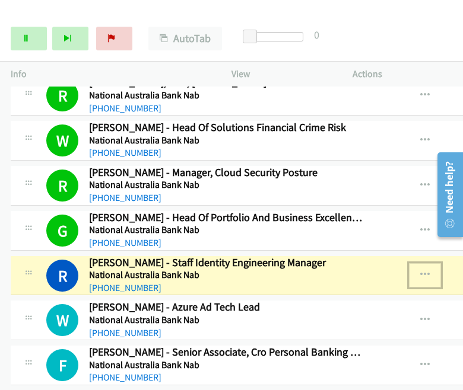
click at [415, 270] on icon "button" at bounding box center [424, 274] width 9 height 9
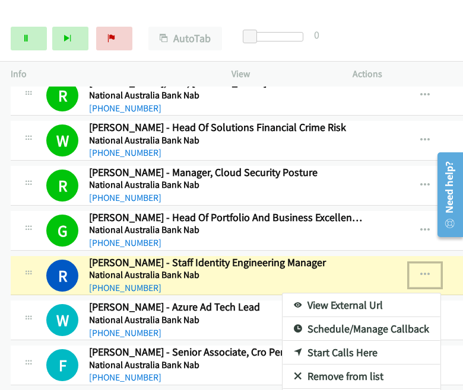
click at [347, 294] on link "View External Url" at bounding box center [361, 306] width 158 height 24
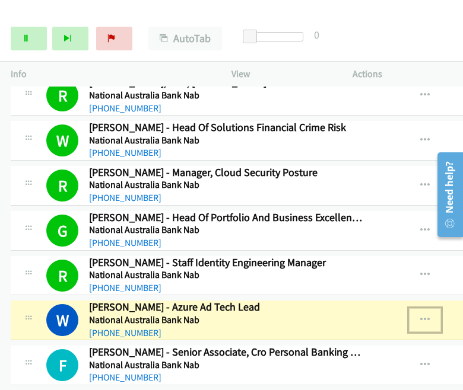
click at [415, 315] on icon "button" at bounding box center [424, 319] width 9 height 9
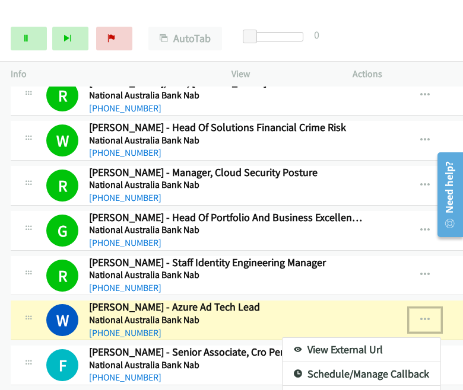
click at [339, 338] on link "View External Url" at bounding box center [361, 350] width 158 height 24
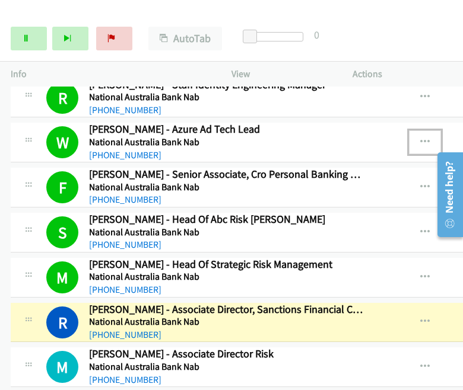
scroll to position [9287, 0]
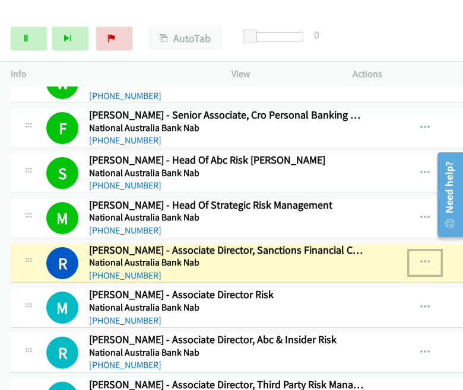
click at [415, 258] on icon "button" at bounding box center [424, 262] width 9 height 9
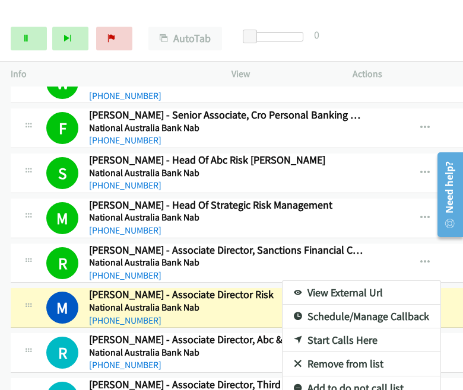
drag, startPoint x: 406, startPoint y: 219, endPoint x: 412, endPoint y: 218, distance: 6.6
click at [414, 221] on div at bounding box center [231, 195] width 463 height 390
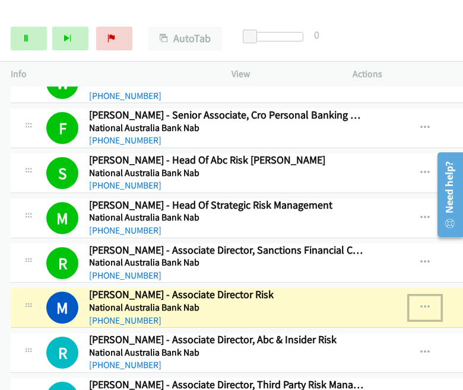
click at [415, 303] on icon "button" at bounding box center [424, 307] width 9 height 9
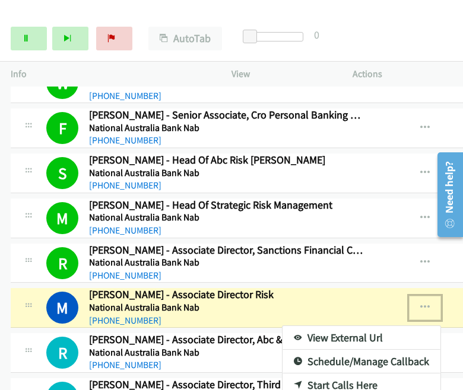
click at [343, 326] on link "View External Url" at bounding box center [361, 338] width 158 height 24
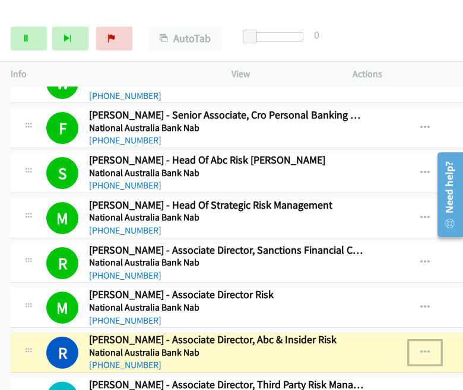
click at [415, 348] on icon "button" at bounding box center [424, 352] width 9 height 9
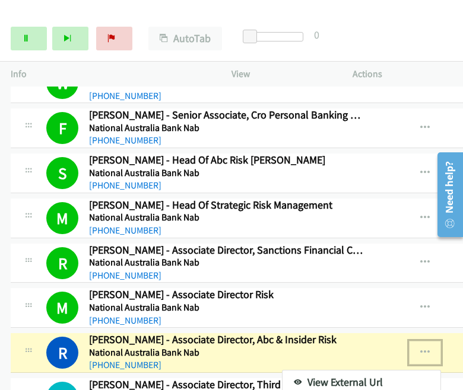
click at [327, 371] on link "View External Url" at bounding box center [361, 383] width 158 height 24
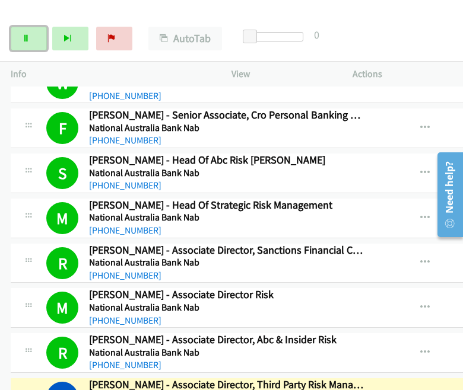
click at [23, 40] on icon at bounding box center [26, 39] width 8 height 8
